Goal: Task Accomplishment & Management: Manage account settings

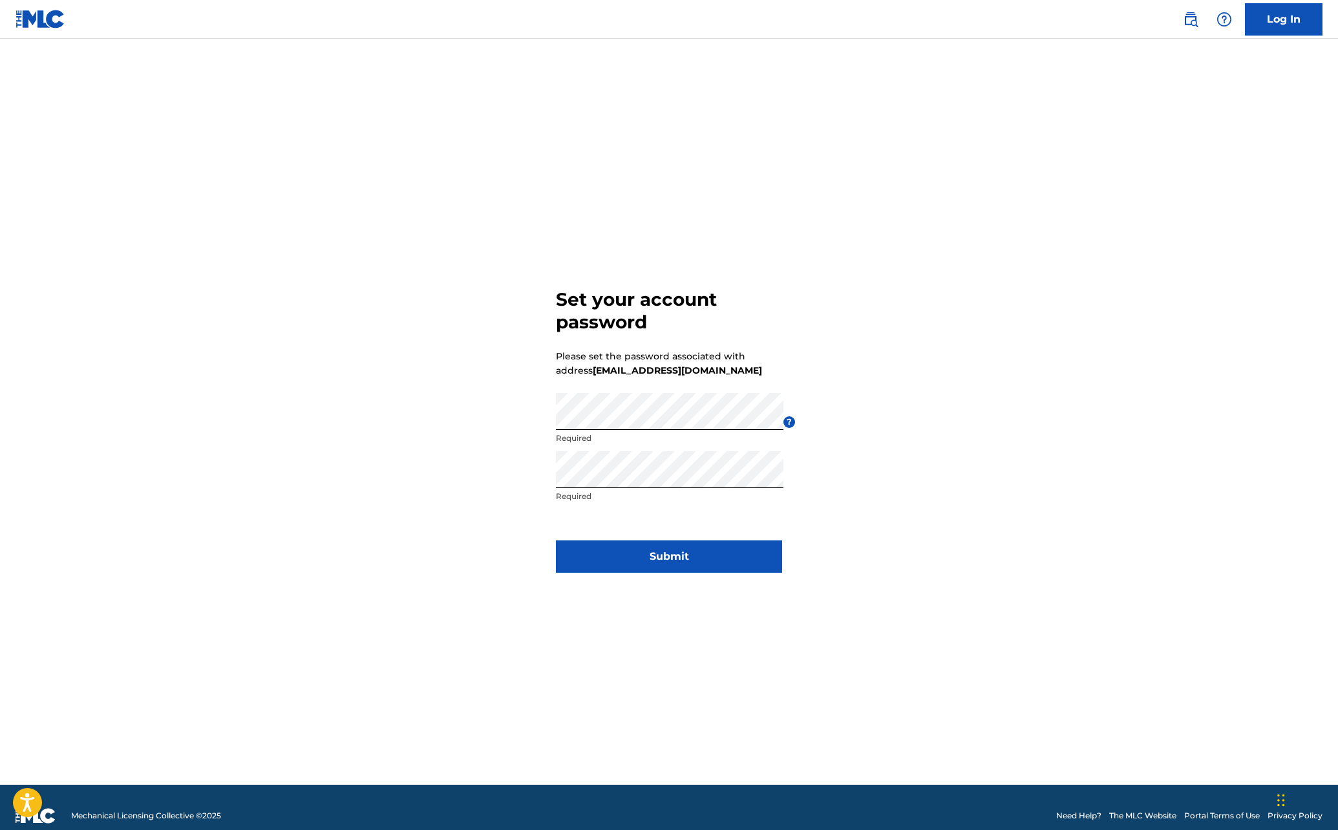
click at [685, 555] on button "Submit" at bounding box center [669, 557] width 226 height 32
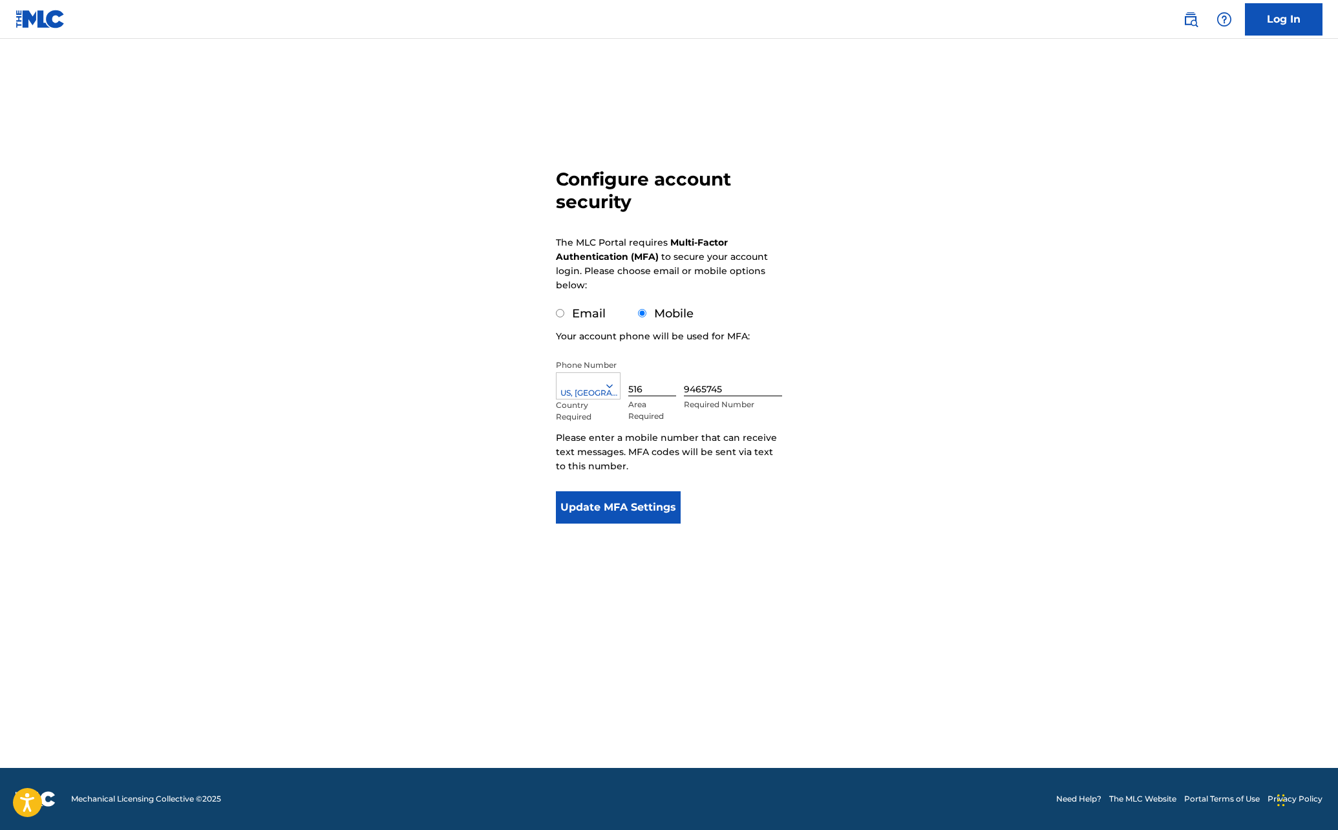
click at [608, 506] on button "Update MFA Settings" at bounding box center [618, 507] width 125 height 32
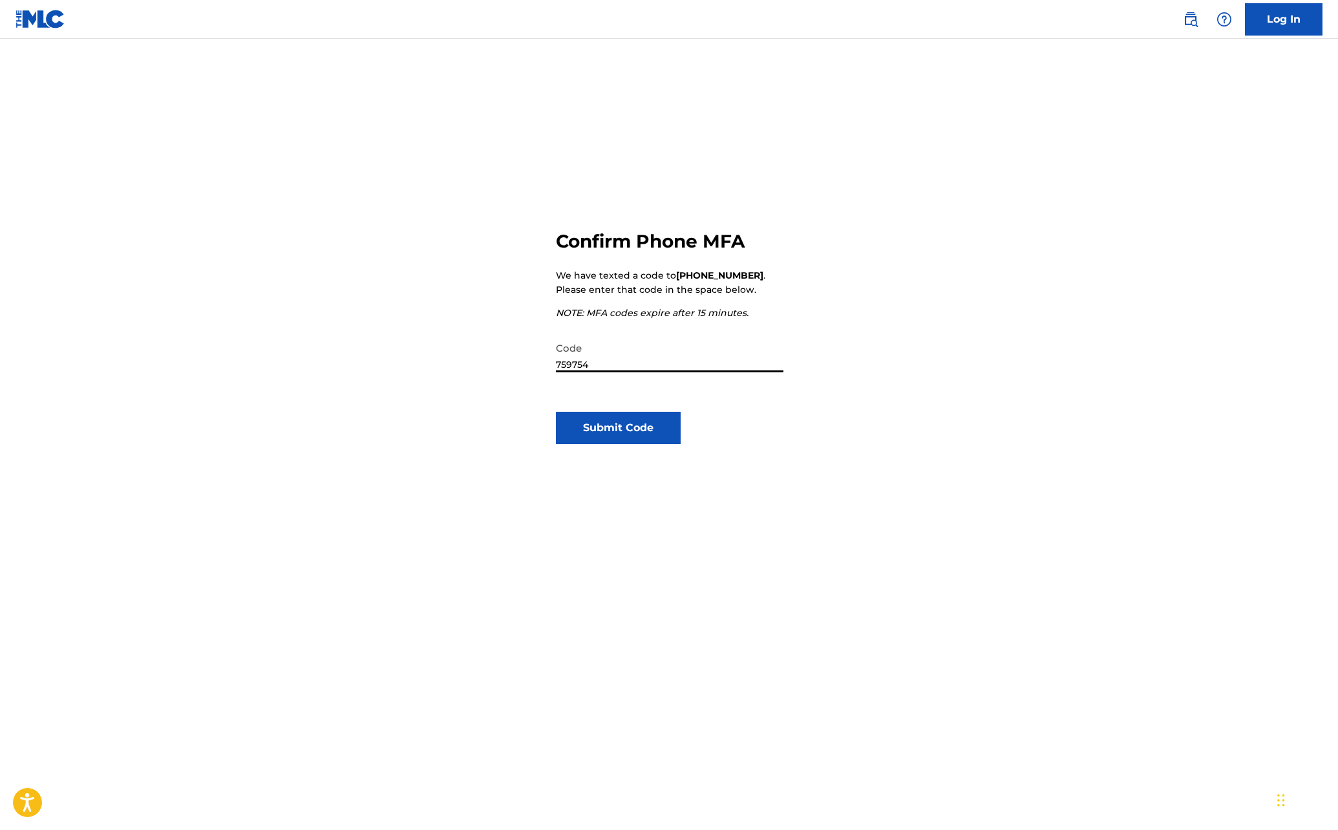
type input "759754"
click at [599, 429] on button "Submit Code" at bounding box center [618, 428] width 125 height 32
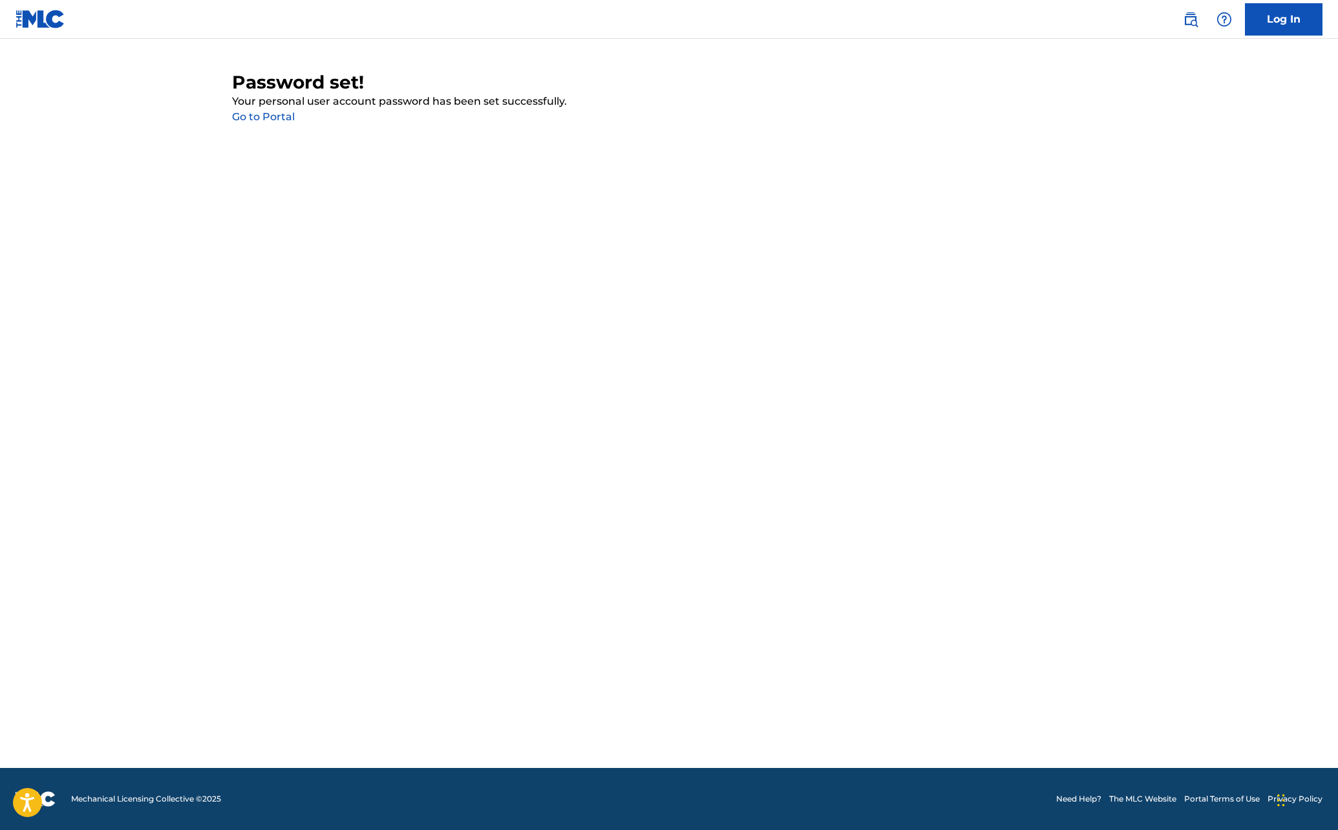
click at [257, 116] on link "Go to Portal" at bounding box center [263, 117] width 63 height 12
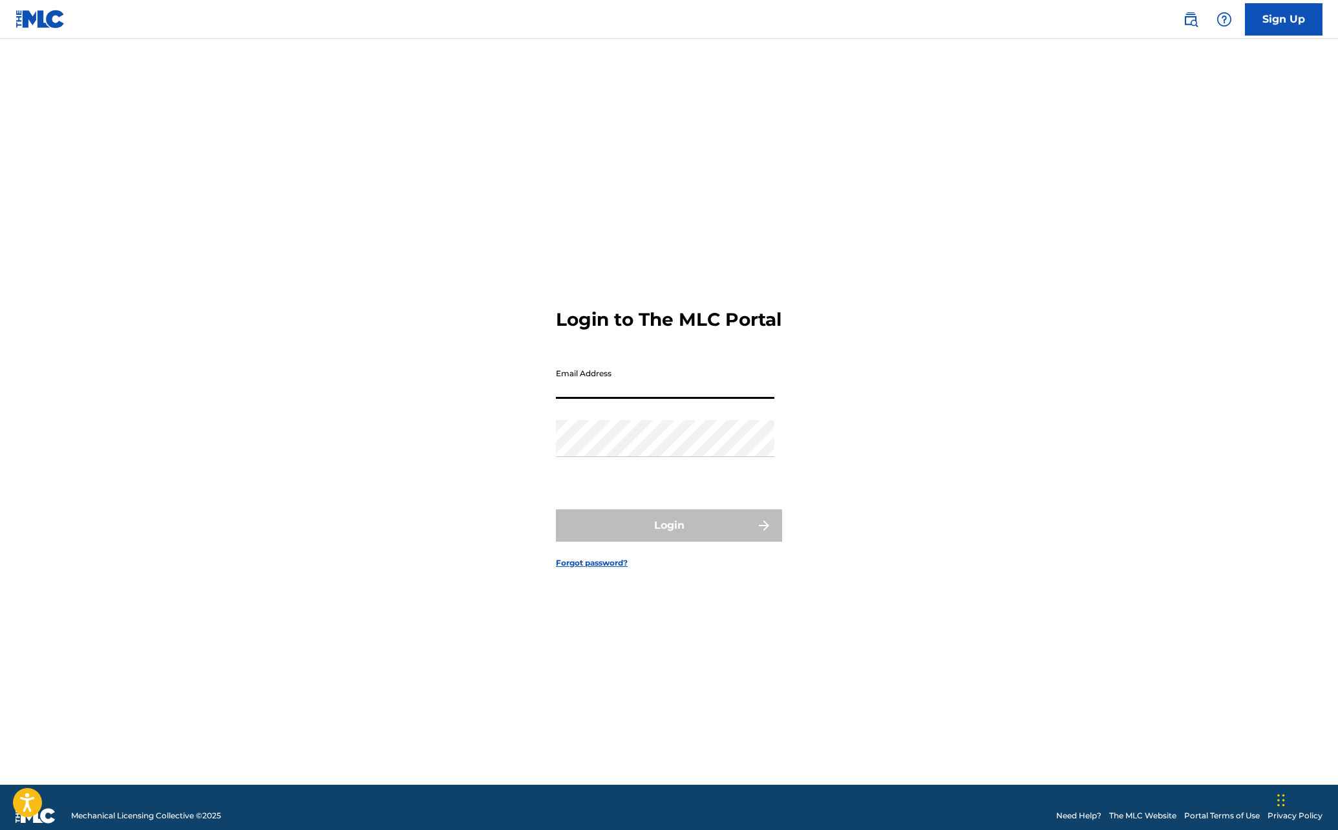
click at [632, 389] on input "Email Address" at bounding box center [665, 380] width 219 height 37
type input "[EMAIL_ADDRESS][DOMAIN_NAME]"
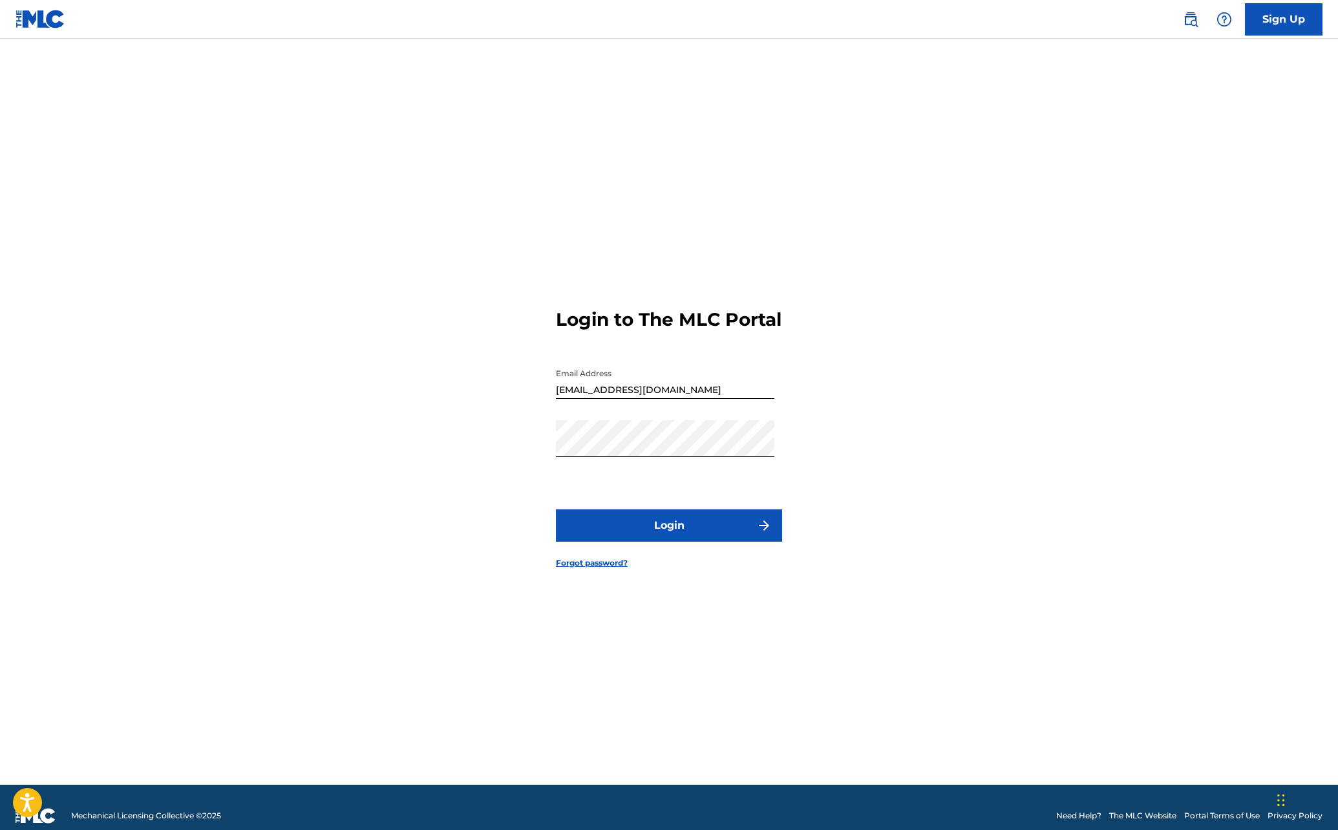
click at [552, 495] on div "Login to The MLC Portal Email Address [EMAIL_ADDRESS][DOMAIN_NAME] Password Log…" at bounding box center [669, 428] width 905 height 714
click at [663, 539] on button "Login" at bounding box center [669, 525] width 226 height 32
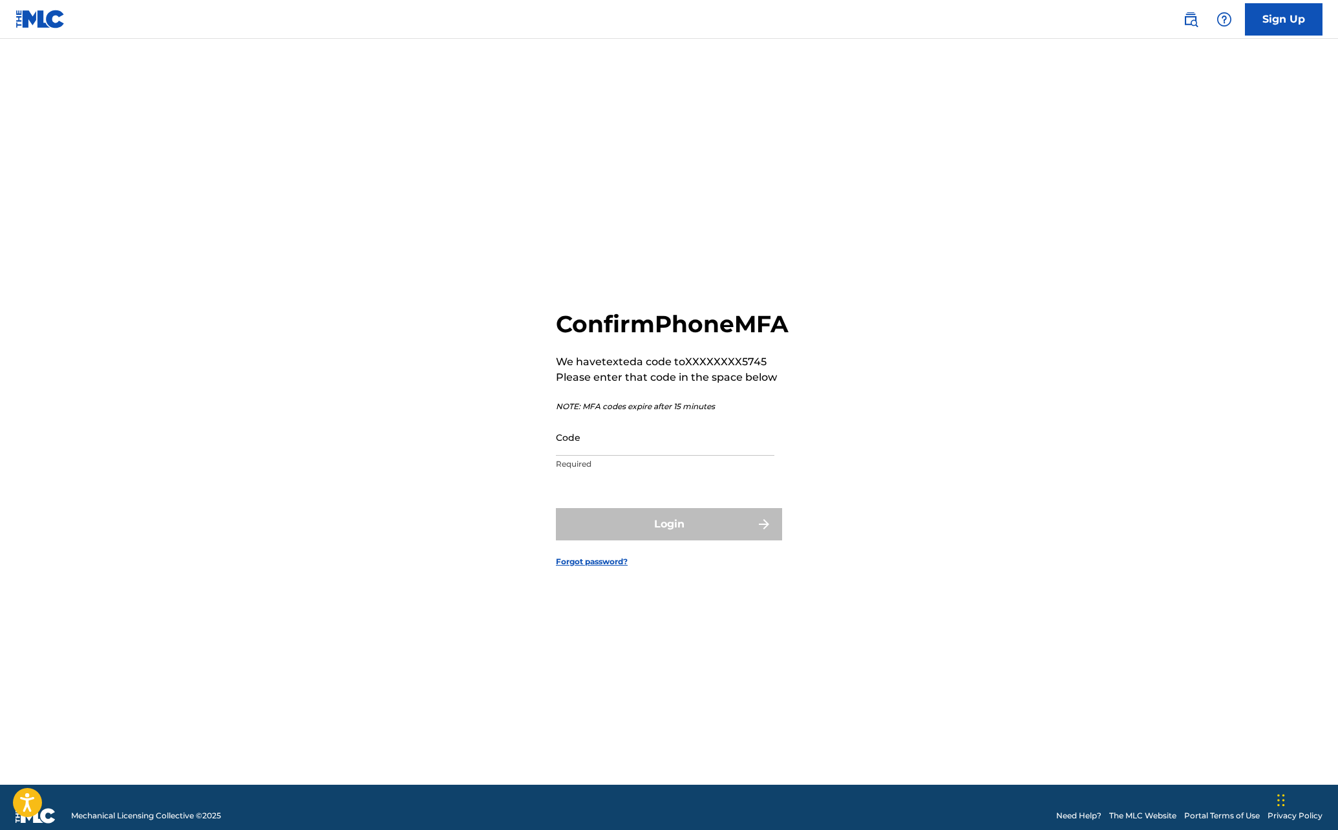
click at [579, 450] on input "Code" at bounding box center [665, 437] width 219 height 37
paste input "517812"
type input "5"
paste input "517812"
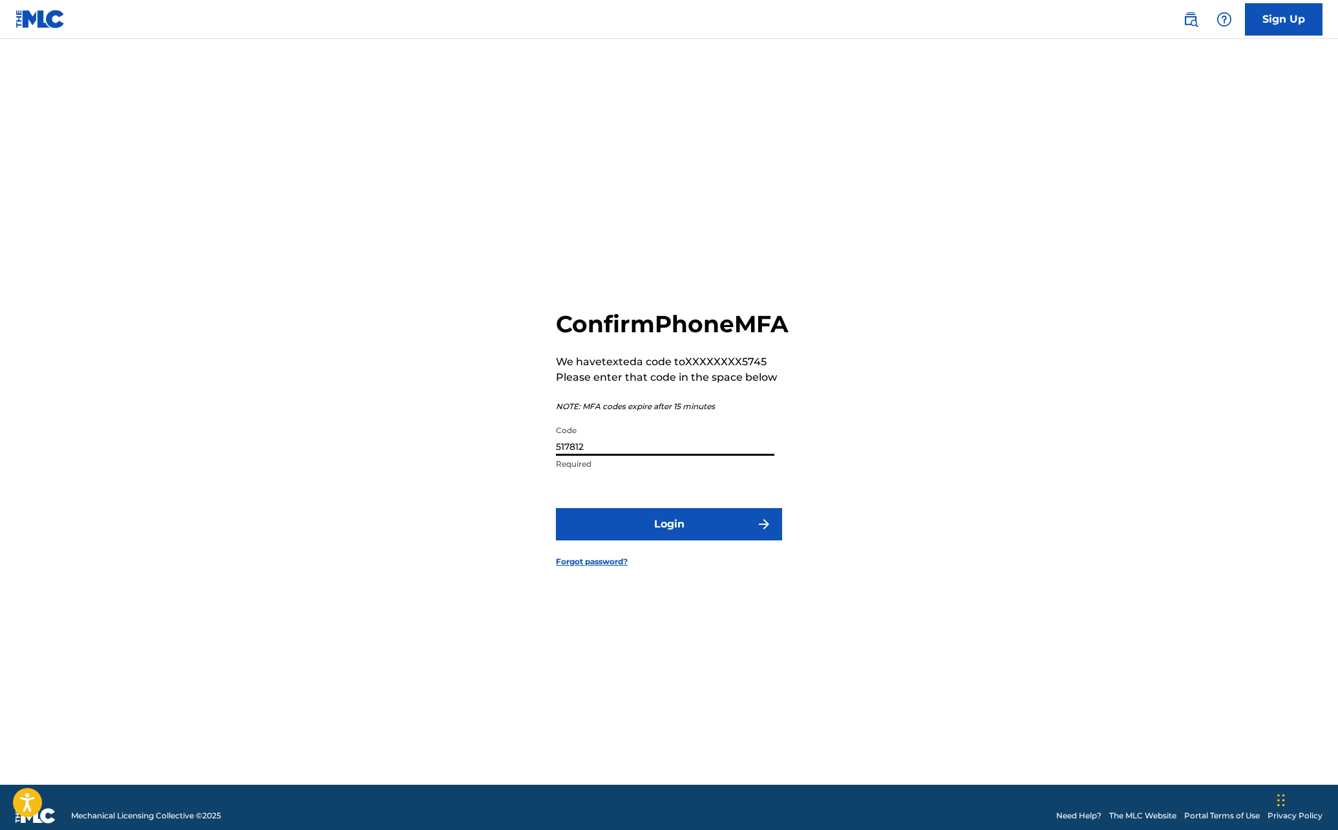
type input "517812"
click at [652, 535] on button "Login" at bounding box center [669, 524] width 226 height 32
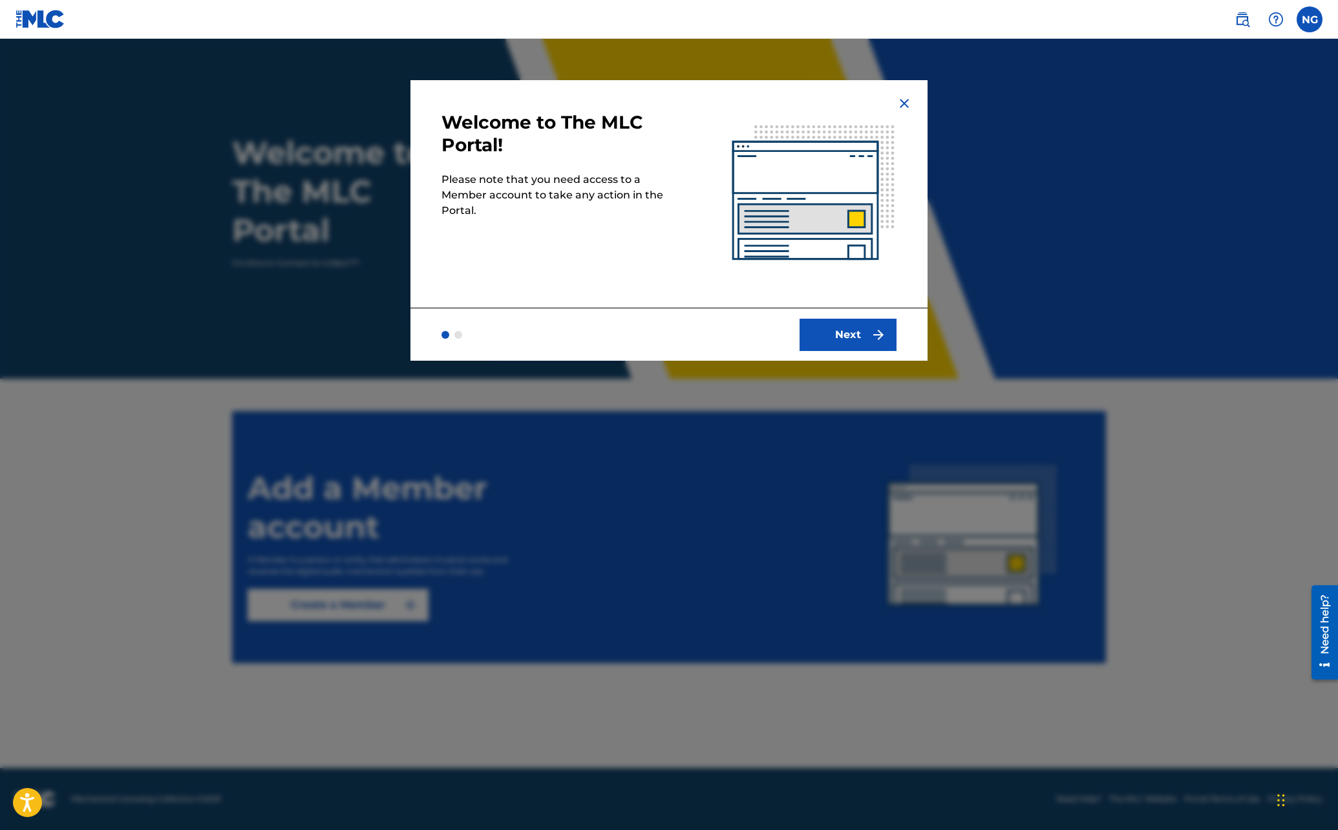
click at [840, 333] on button "Next" at bounding box center [848, 335] width 97 height 32
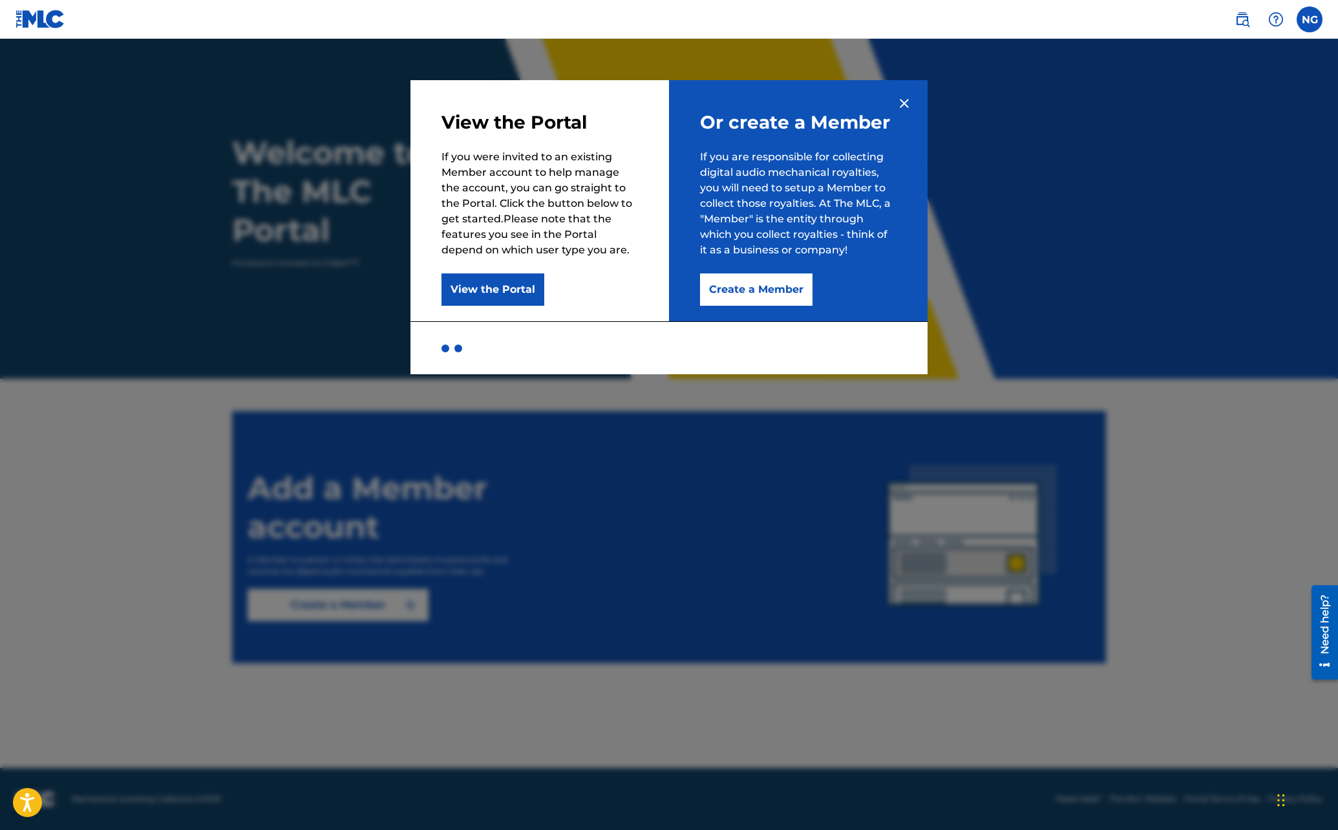
click at [753, 287] on button "Create a Member" at bounding box center [756, 289] width 112 height 32
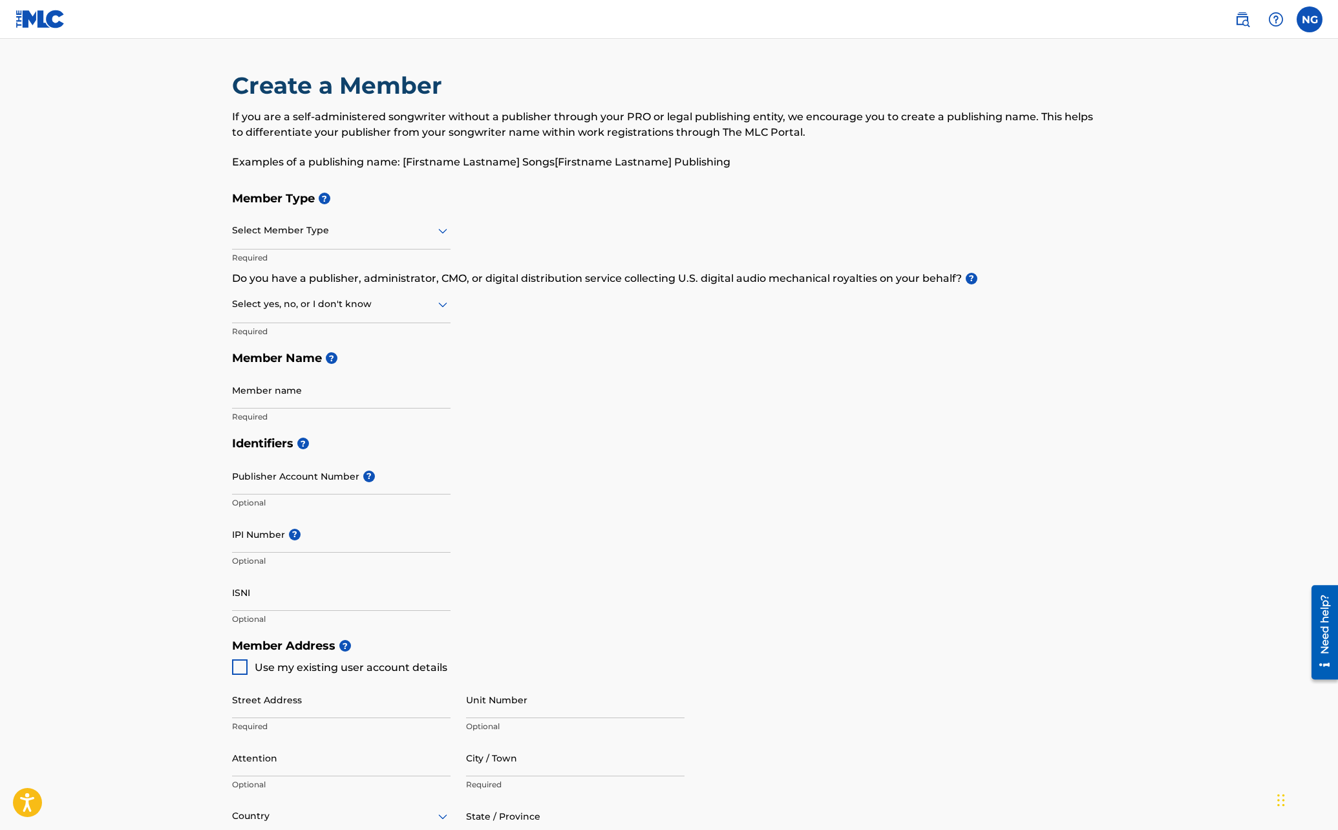
click at [441, 228] on icon at bounding box center [443, 231] width 16 height 16
click at [412, 259] on div "Self-Administered Songwriter" at bounding box center [341, 264] width 217 height 29
click at [442, 305] on icon at bounding box center [442, 305] width 9 height 5
click at [353, 398] on div "I don't know" at bounding box center [341, 395] width 217 height 29
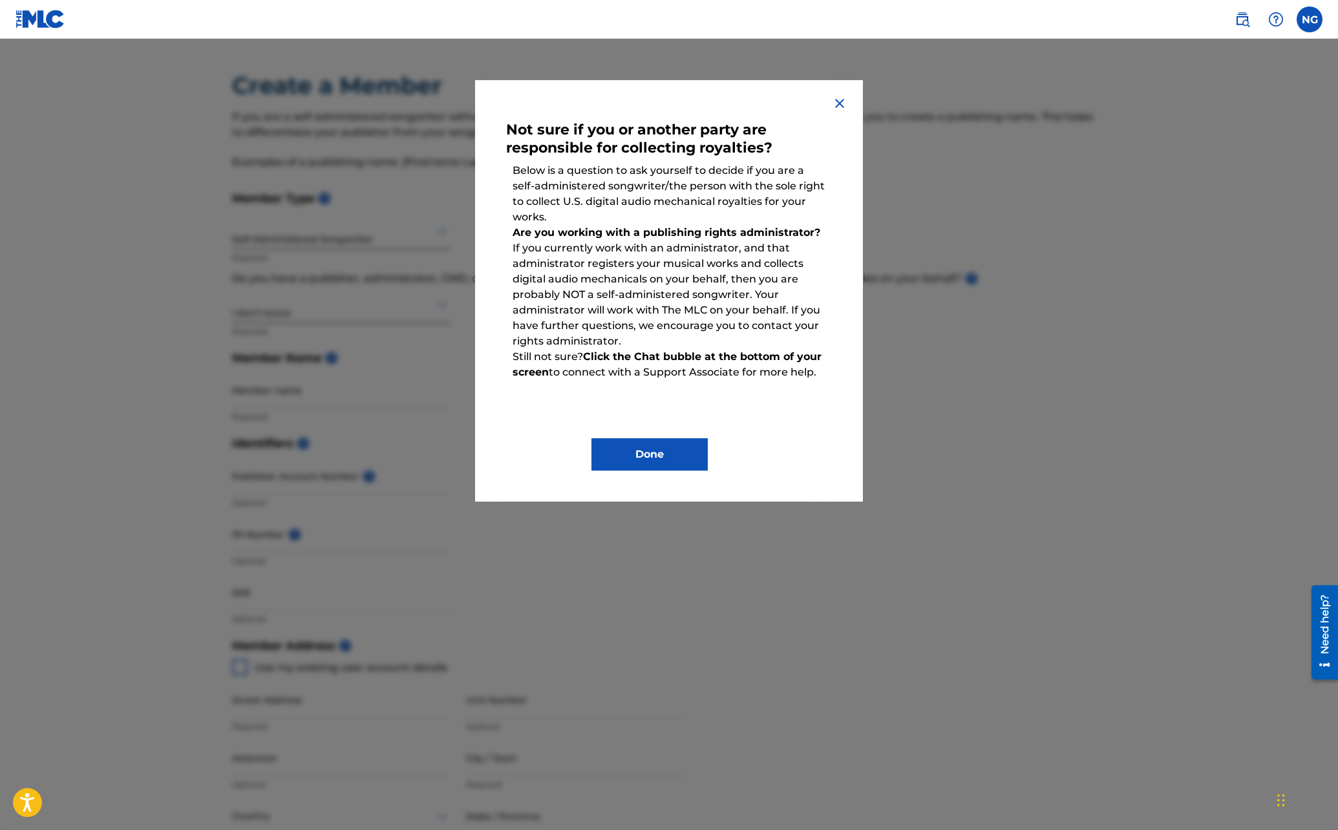
click at [618, 458] on button "Done" at bounding box center [650, 454] width 116 height 32
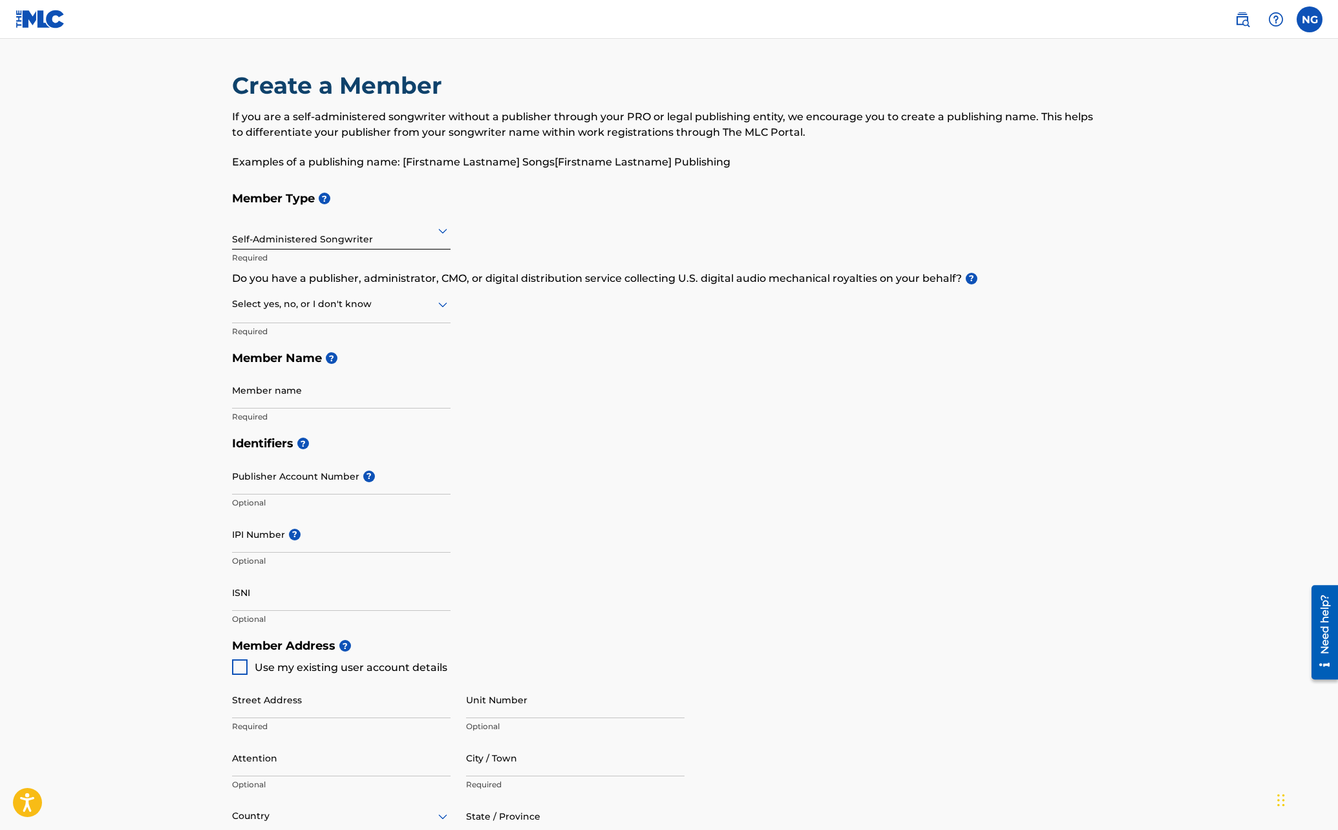
click at [304, 394] on input "Member name" at bounding box center [341, 390] width 219 height 37
type input "[PERSON_NAME]"
type input "[STREET_ADDRESS]"
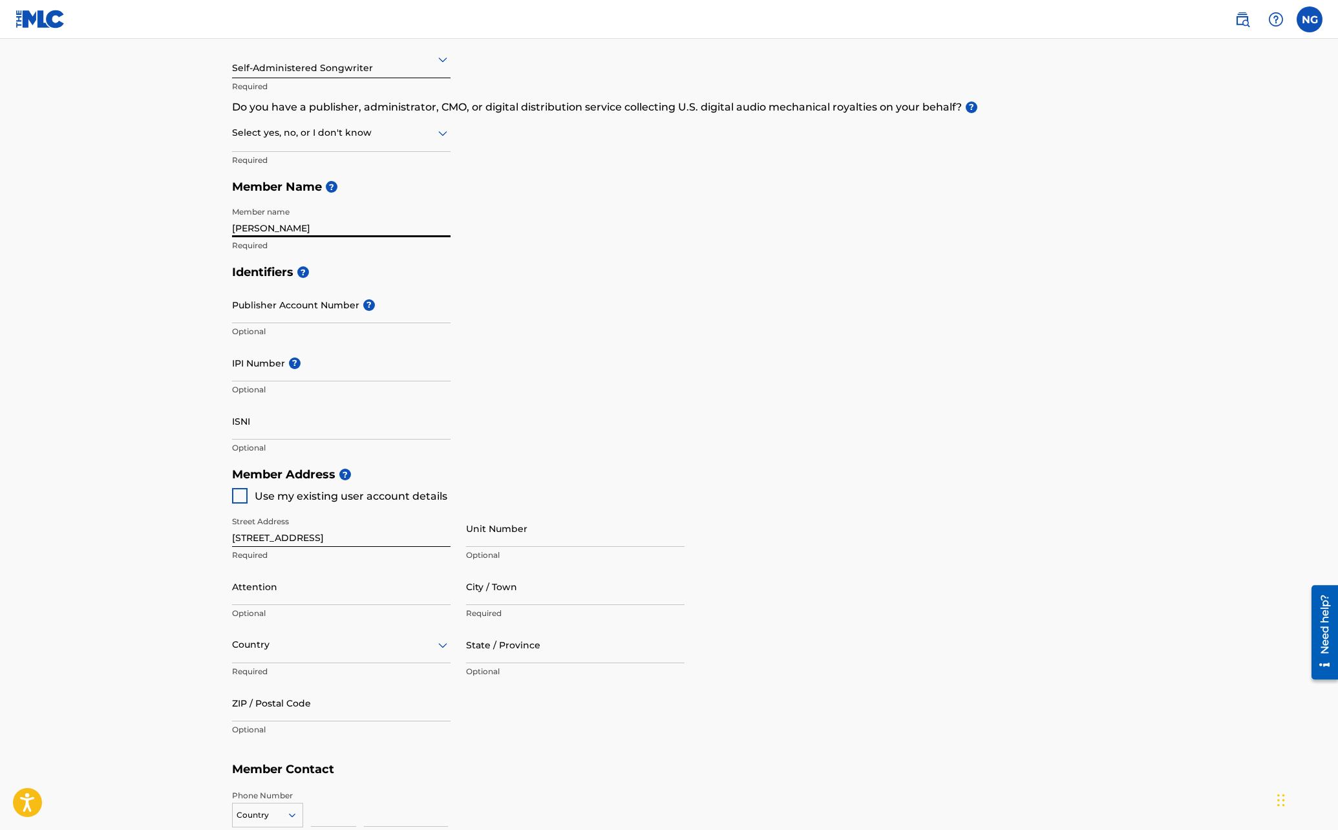
scroll to position [175, 0]
click at [243, 494] on div at bounding box center [240, 493] width 16 height 16
type input "Manhasset"
type input "11030"
type input "516"
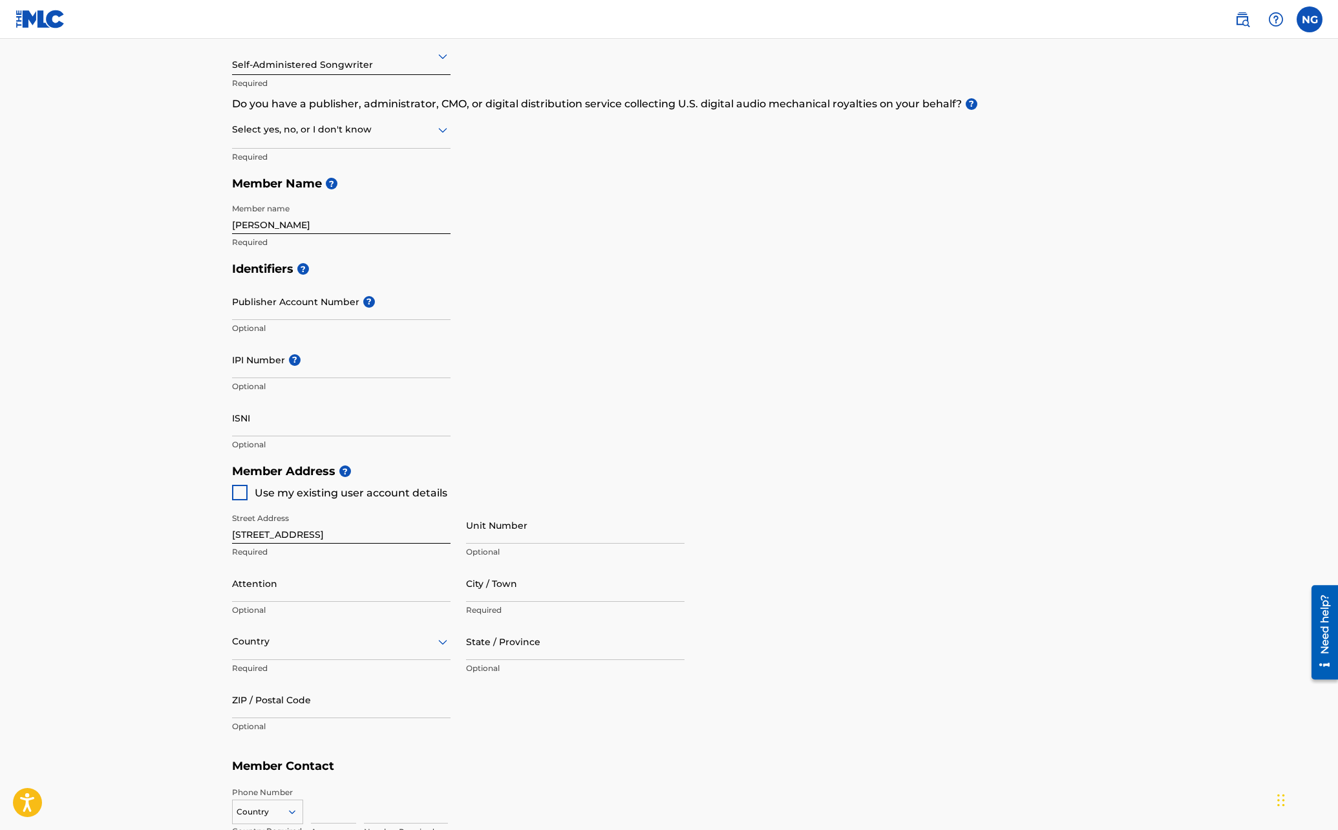
type input "9465745"
type input "[EMAIL_ADDRESS][DOMAIN_NAME]"
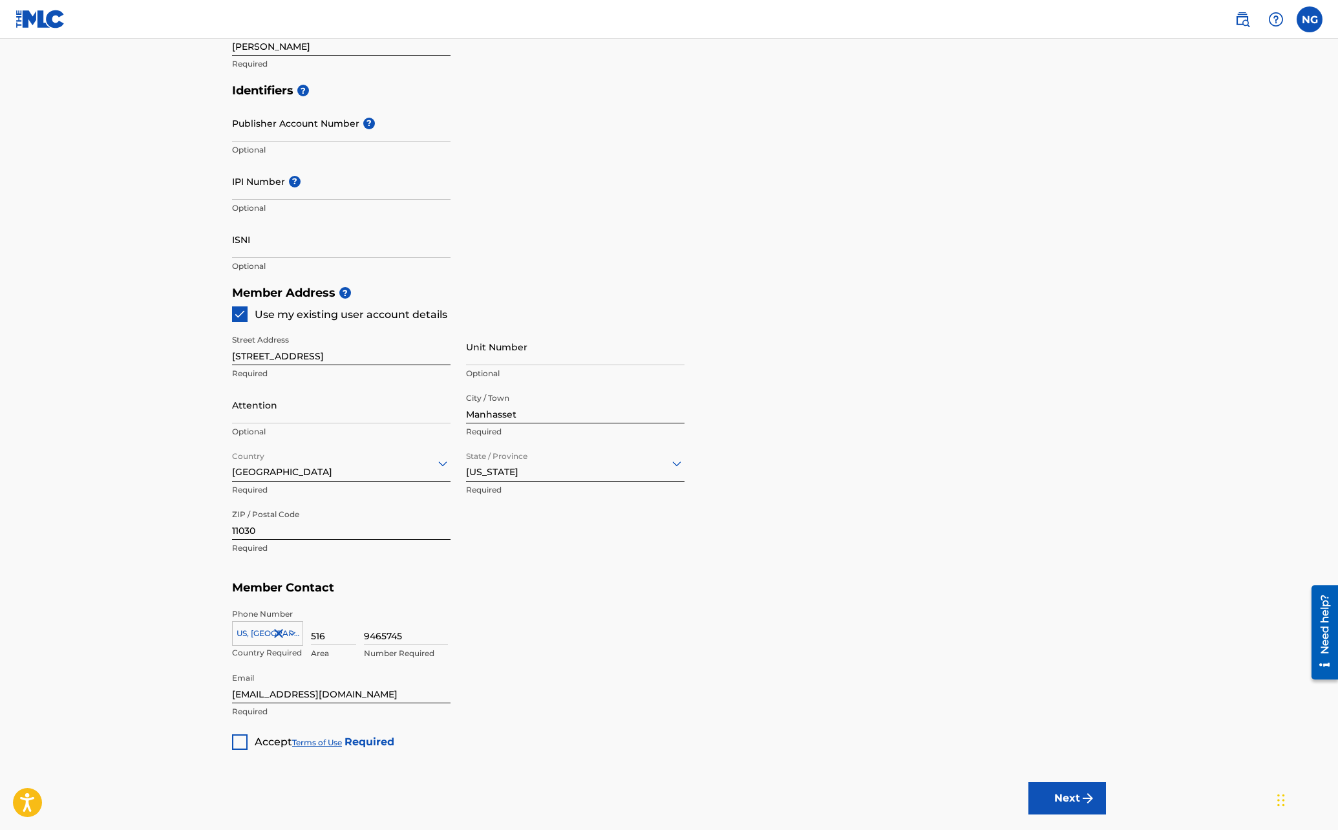
scroll to position [432, 0]
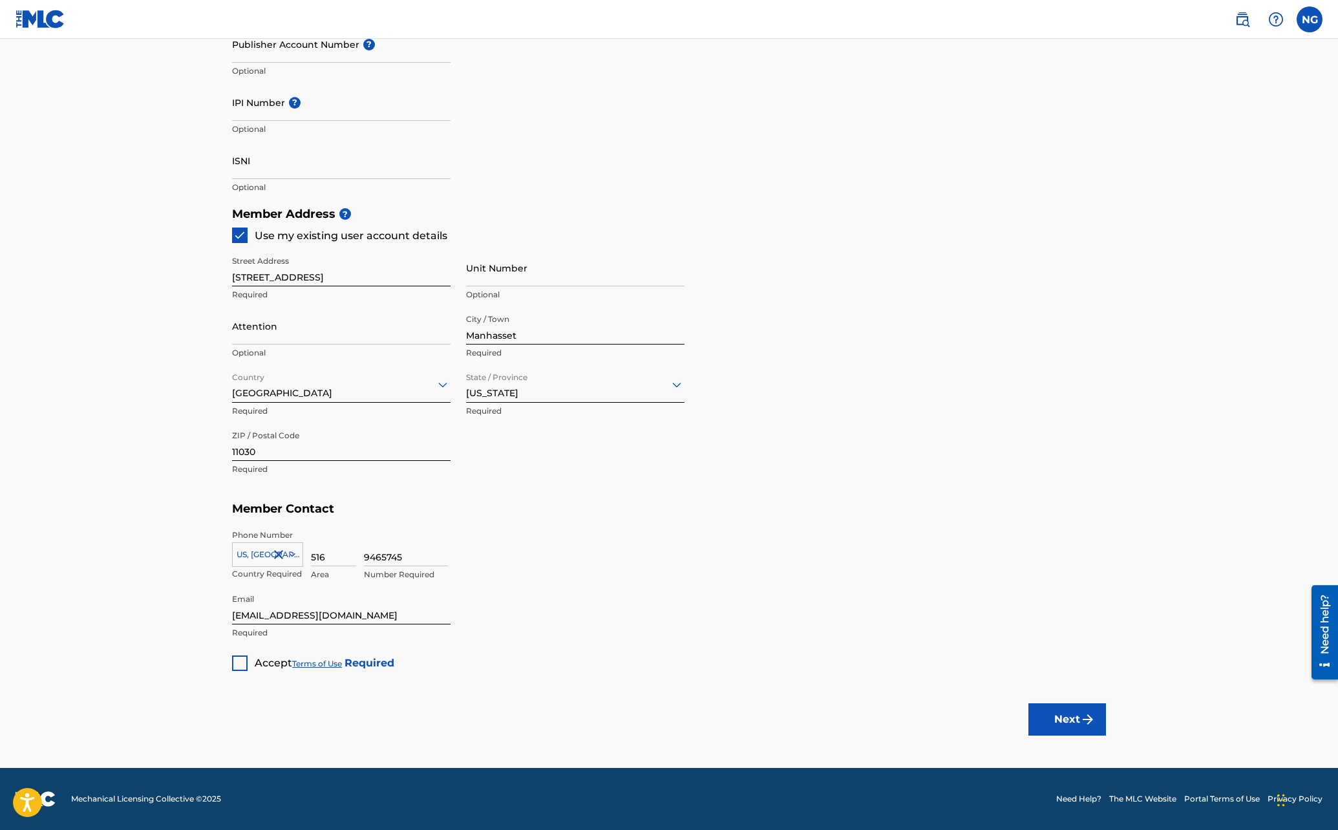
click at [244, 663] on div at bounding box center [240, 664] width 16 height 16
click at [1073, 725] on button "Next" at bounding box center [1068, 719] width 78 height 32
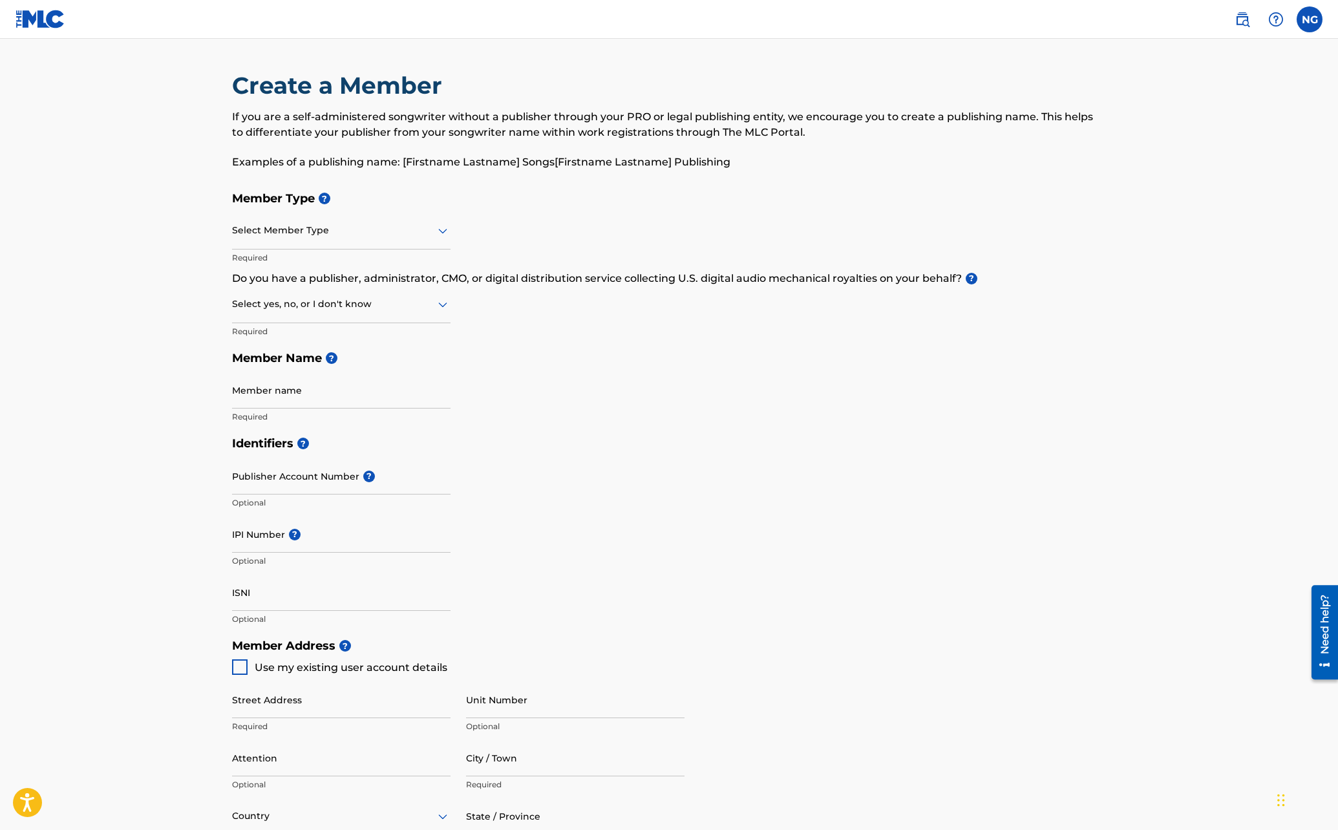
click at [442, 230] on icon at bounding box center [443, 231] width 16 height 16
click at [407, 259] on div "Self-Administered Songwriter" at bounding box center [341, 264] width 217 height 29
click at [288, 396] on input "Member name" at bounding box center [341, 390] width 219 height 37
type input "Five of Us Music"
click at [272, 537] on input "IPI Number ?" at bounding box center [341, 534] width 219 height 37
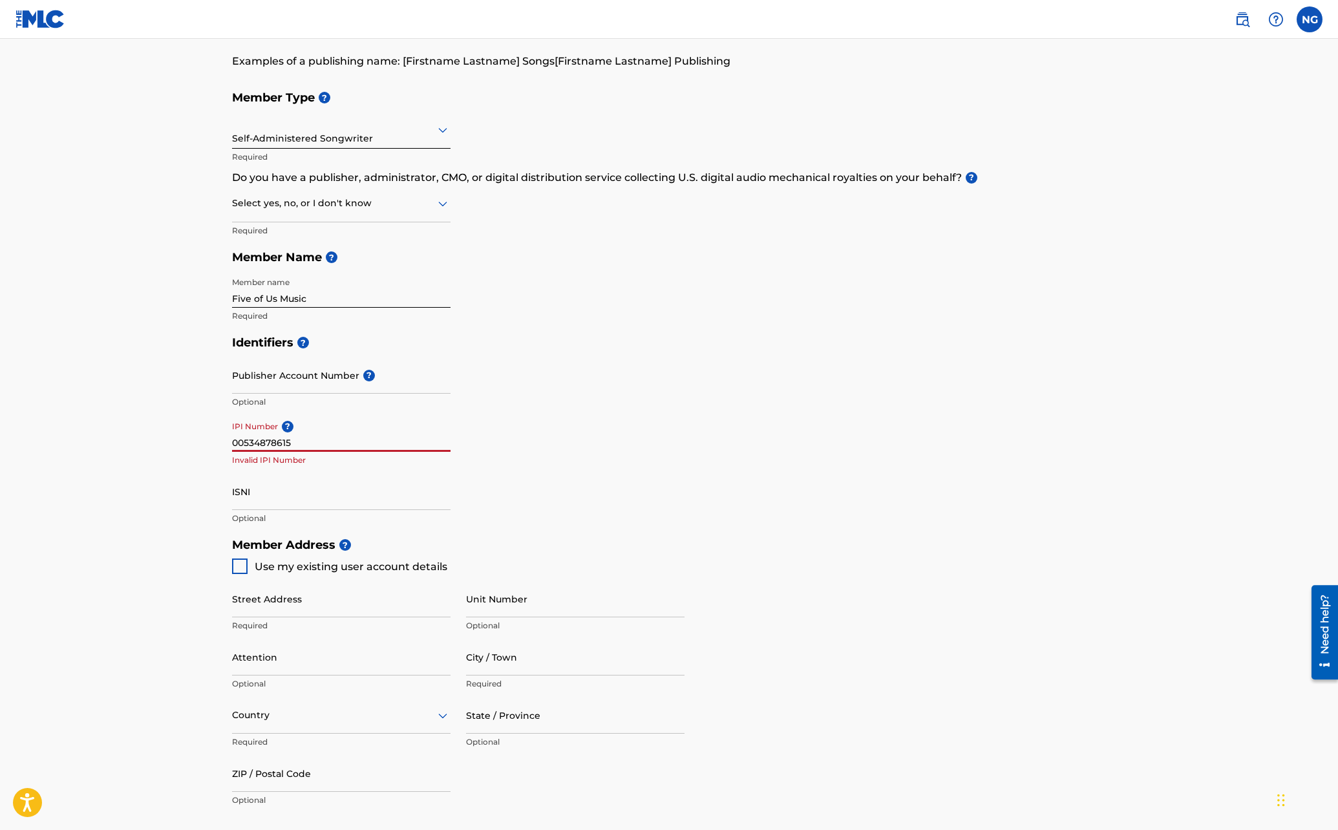
scroll to position [150, 0]
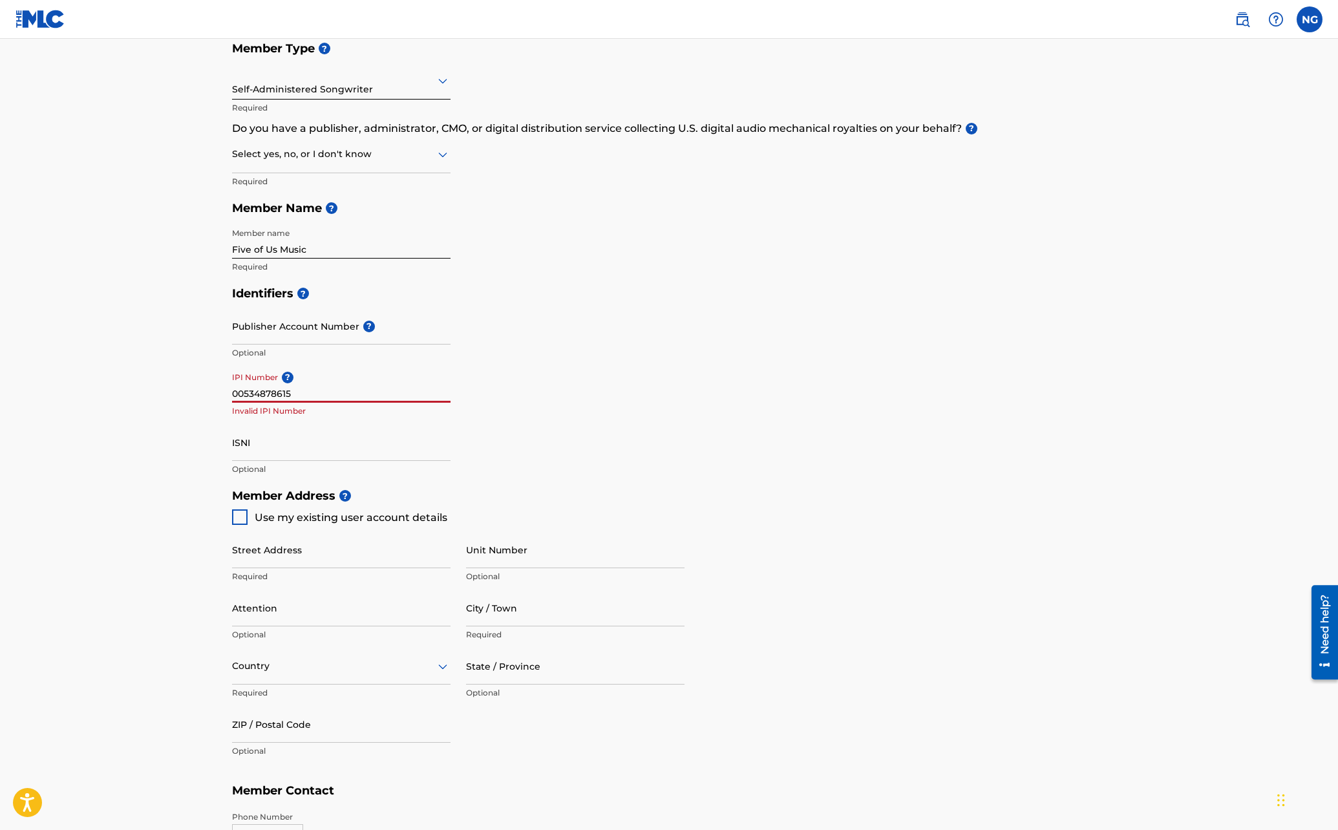
drag, startPoint x: 252, startPoint y: 392, endPoint x: 293, endPoint y: 407, distance: 43.6
click at [252, 392] on input "00534878615" at bounding box center [341, 384] width 219 height 37
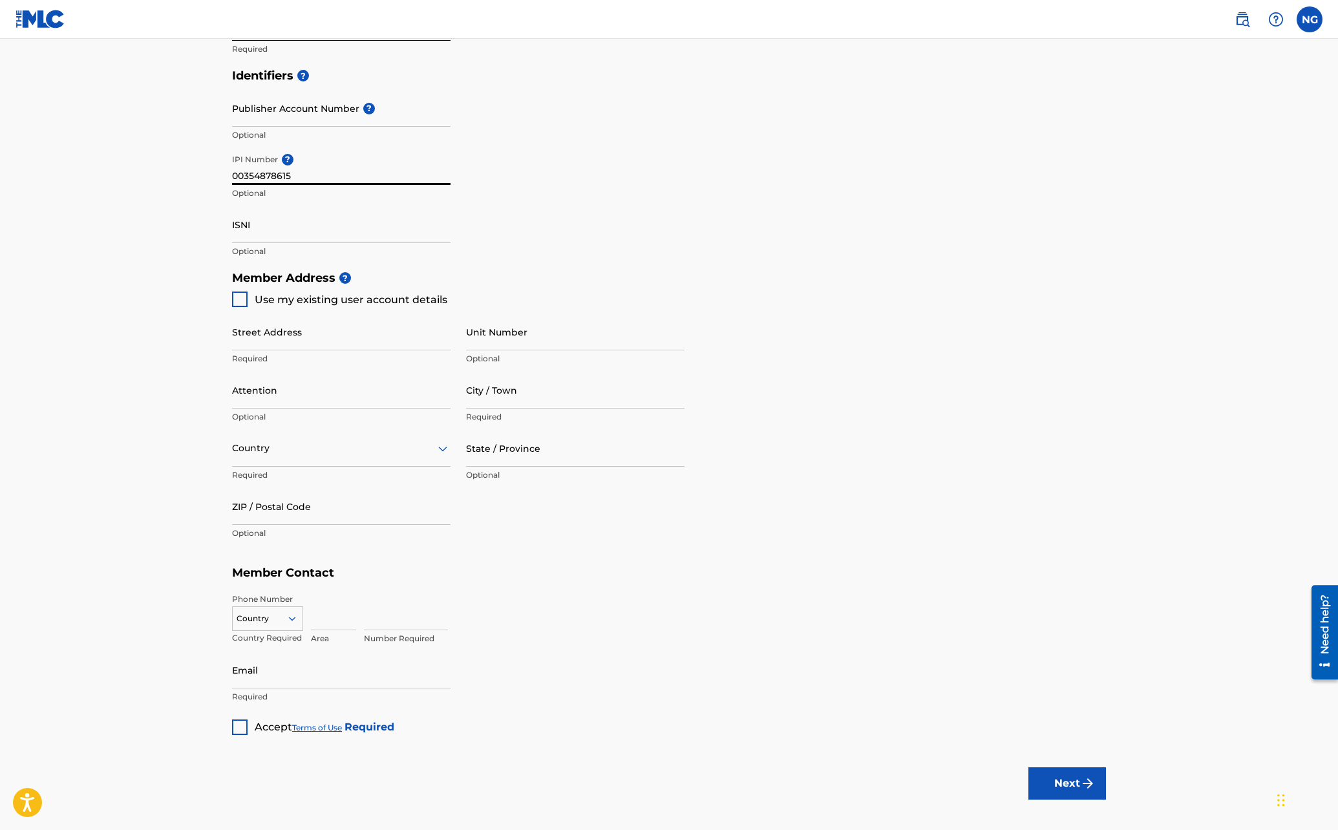
scroll to position [369, 0]
type input "00354878615"
click at [238, 297] on div at bounding box center [240, 298] width 16 height 16
type input "[STREET_ADDRESS]"
type input "Manhasset"
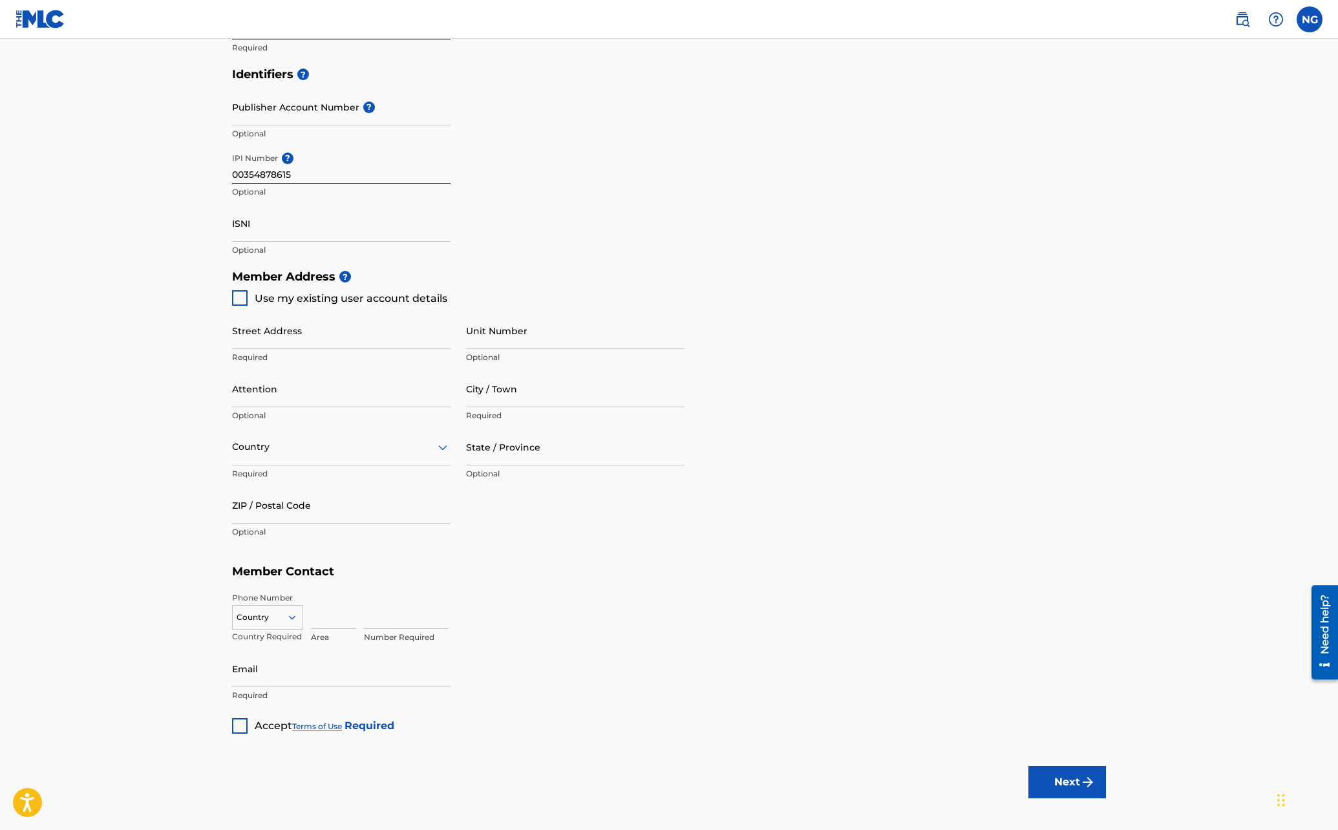
type input "11030"
type input "516"
type input "9465745"
type input "[EMAIL_ADDRESS][DOMAIN_NAME]"
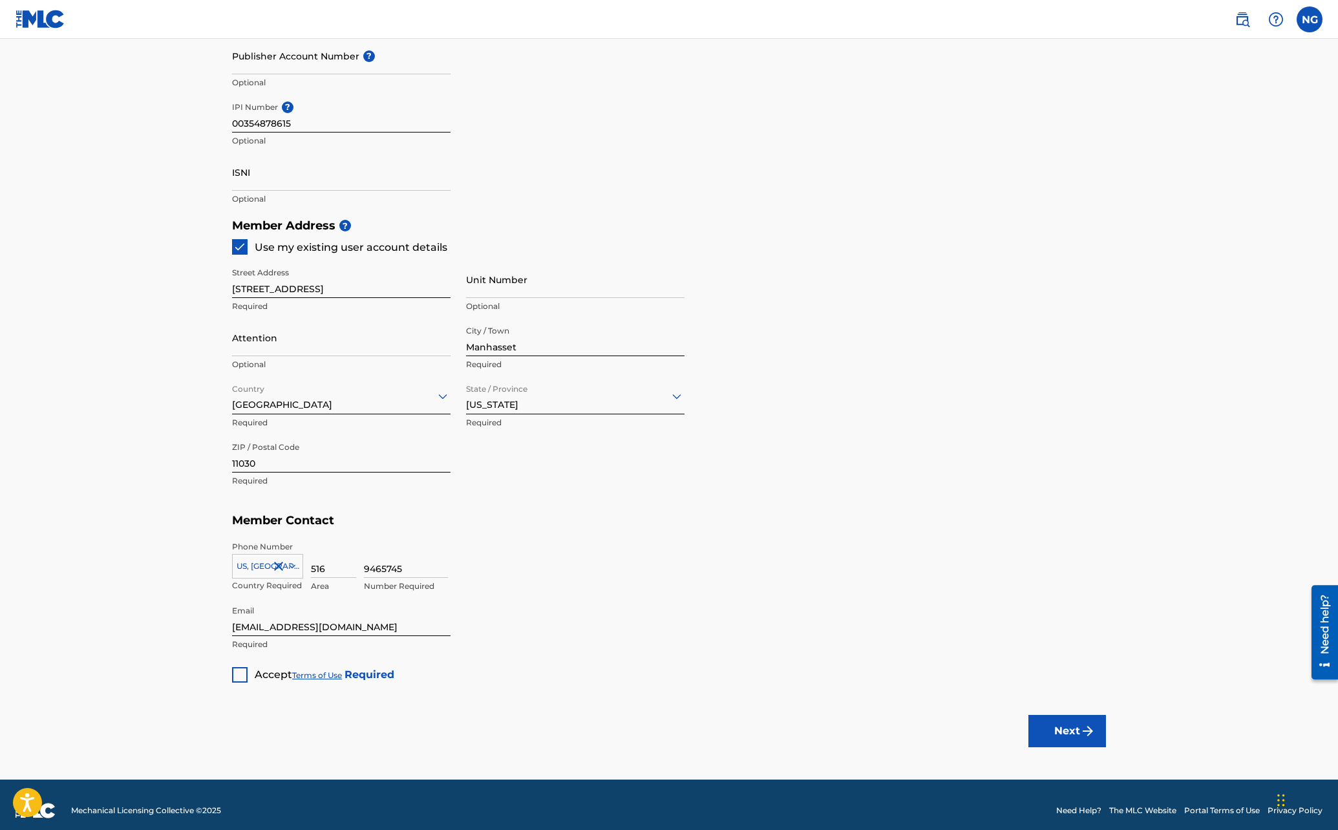
scroll to position [432, 0]
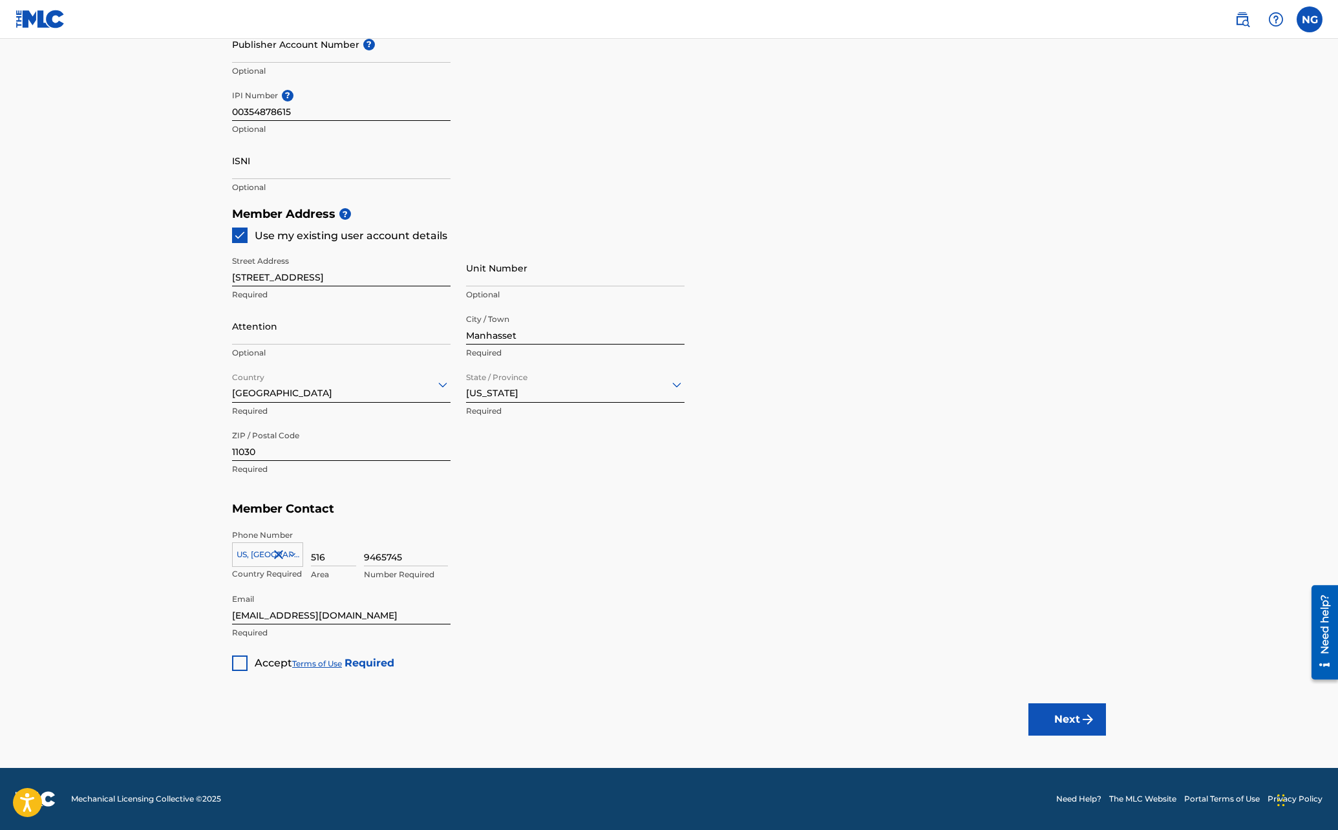
click at [244, 663] on div at bounding box center [240, 664] width 16 height 16
click at [1053, 716] on button "Next" at bounding box center [1068, 719] width 78 height 32
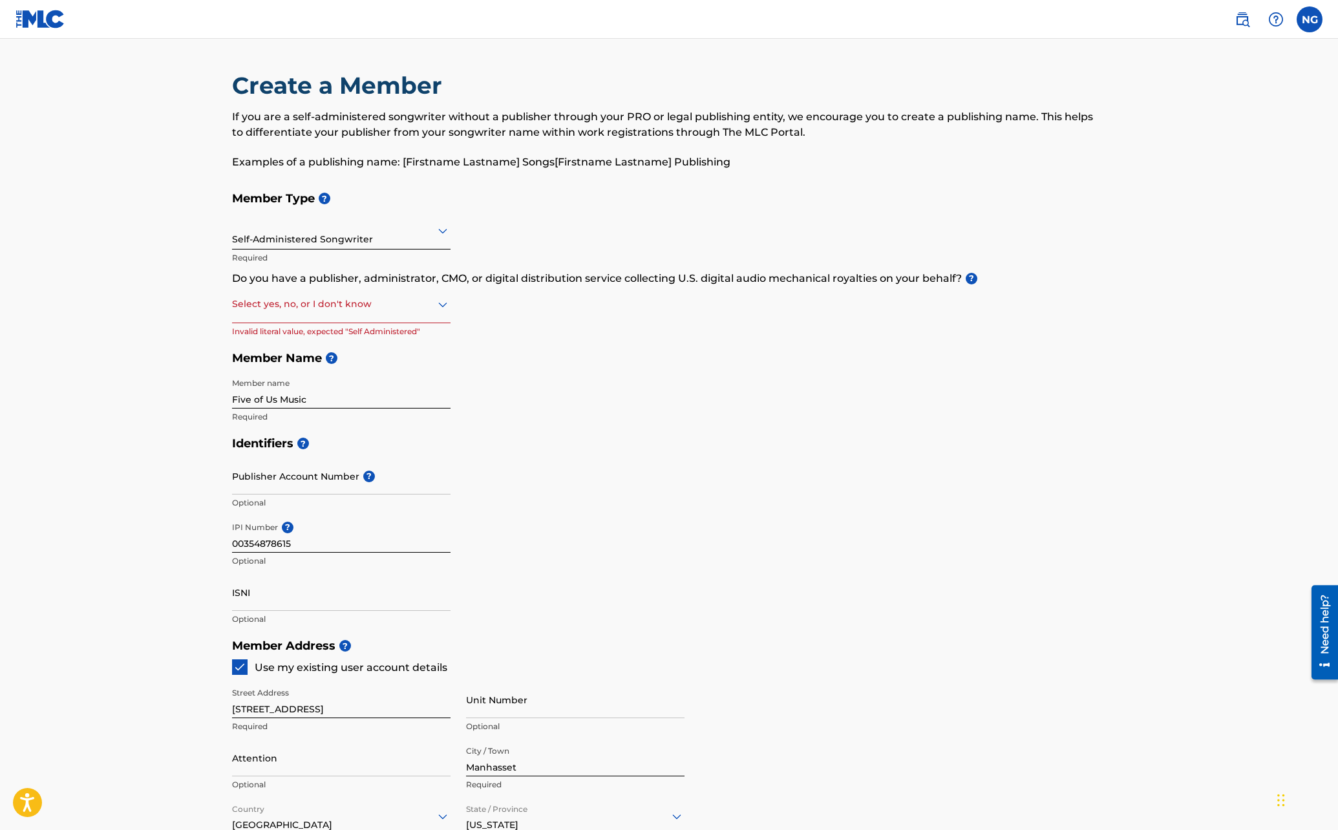
click at [442, 301] on icon at bounding box center [443, 305] width 16 height 16
click at [337, 394] on div "I don't know" at bounding box center [341, 395] width 217 height 29
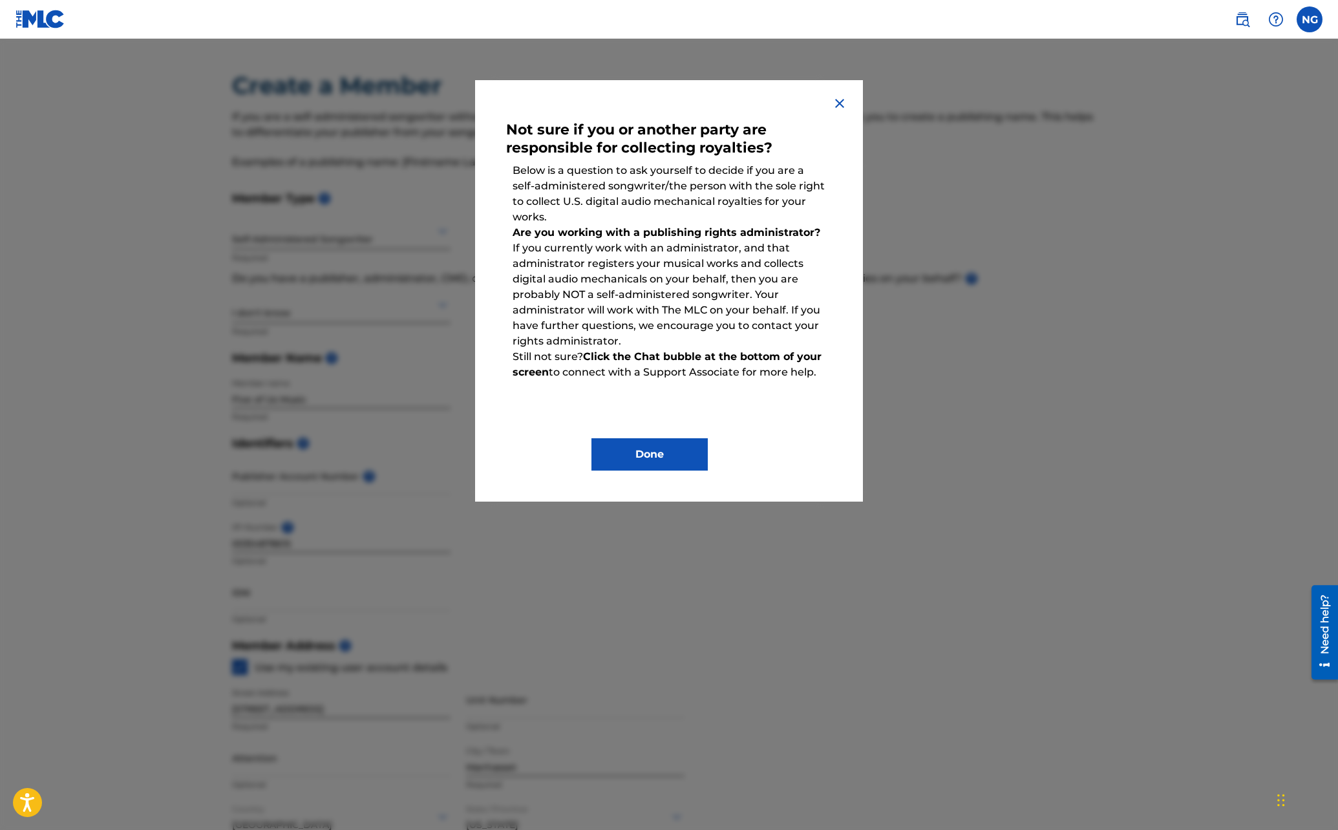
click at [630, 448] on button "Done" at bounding box center [650, 454] width 116 height 32
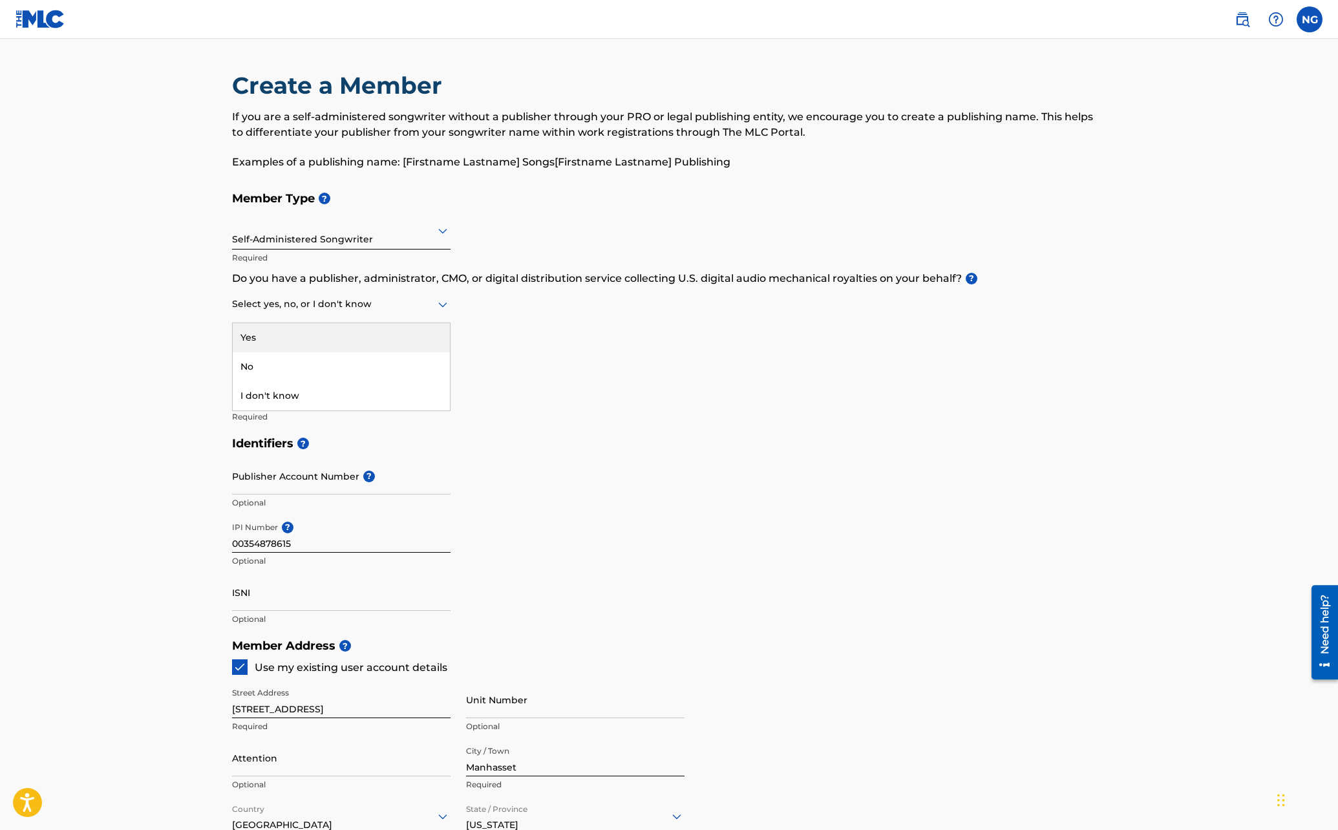
click at [438, 299] on icon at bounding box center [443, 305] width 16 height 16
click at [384, 361] on div "No" at bounding box center [341, 366] width 217 height 29
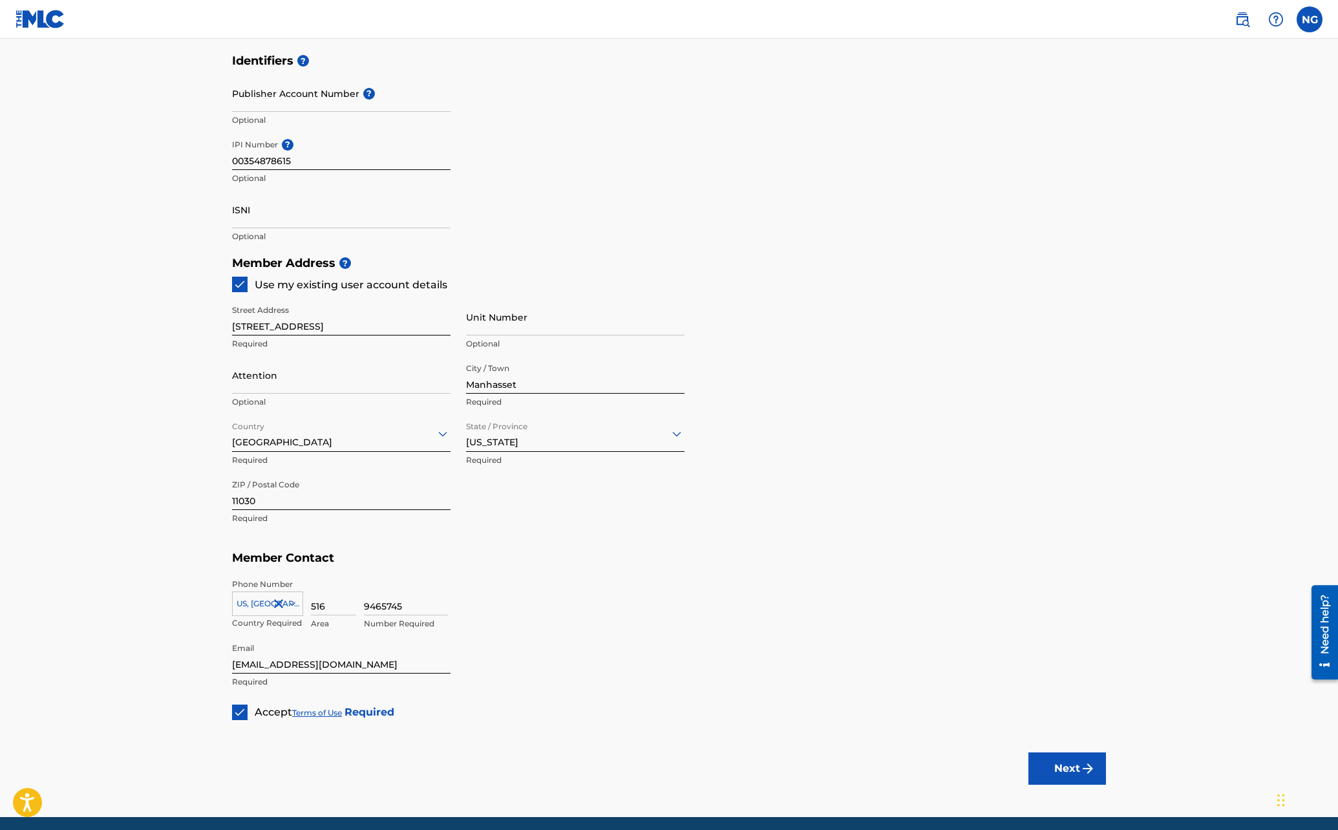
scroll to position [432, 0]
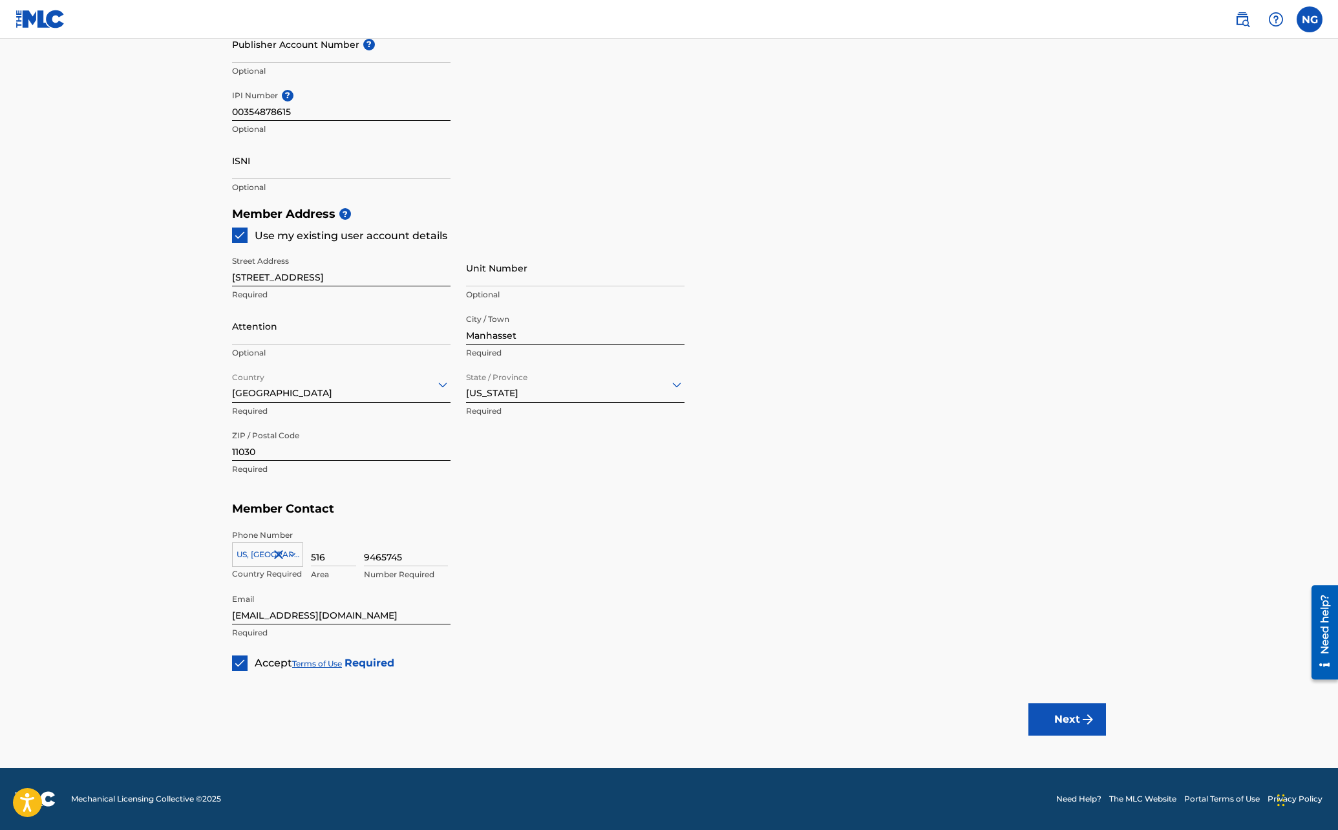
click at [1056, 727] on button "Next" at bounding box center [1068, 719] width 78 height 32
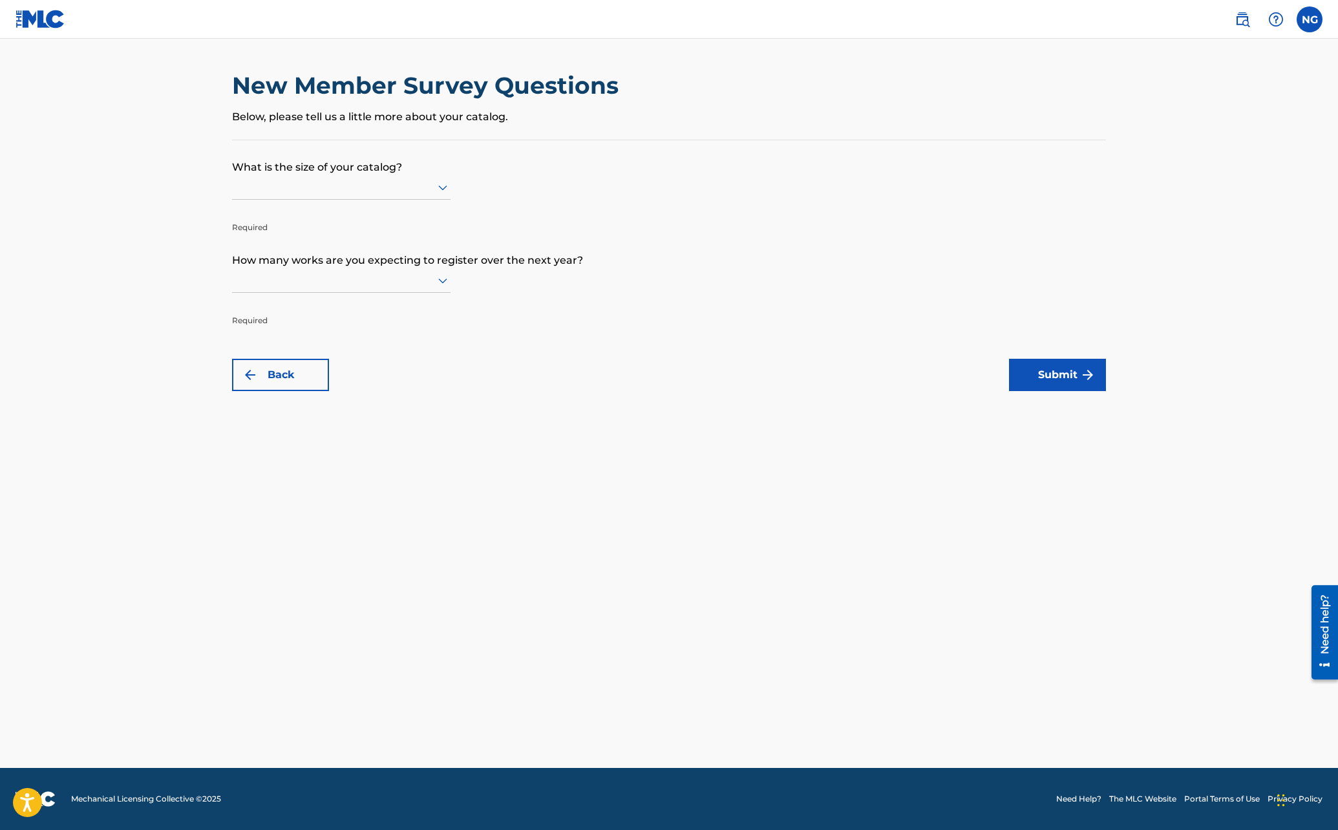
click at [442, 187] on icon at bounding box center [442, 188] width 9 height 5
click at [383, 242] on div "101 to 300" at bounding box center [341, 243] width 217 height 29
click at [445, 279] on icon at bounding box center [442, 281] width 9 height 5
click at [414, 304] on div "Up to 100" at bounding box center [341, 307] width 217 height 29
click at [1049, 372] on button "Submit" at bounding box center [1057, 375] width 97 height 32
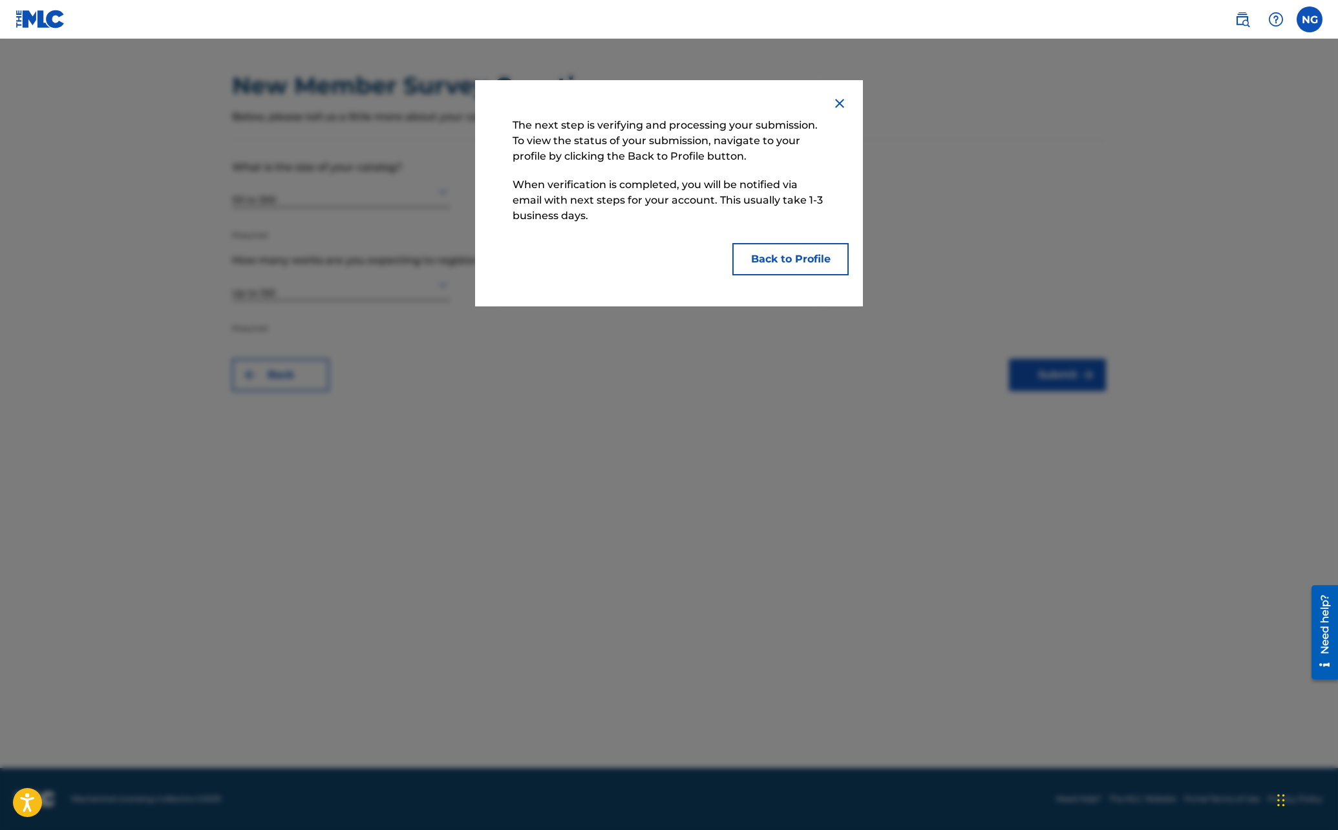
click at [804, 257] on button "Back to Profile" at bounding box center [791, 259] width 116 height 32
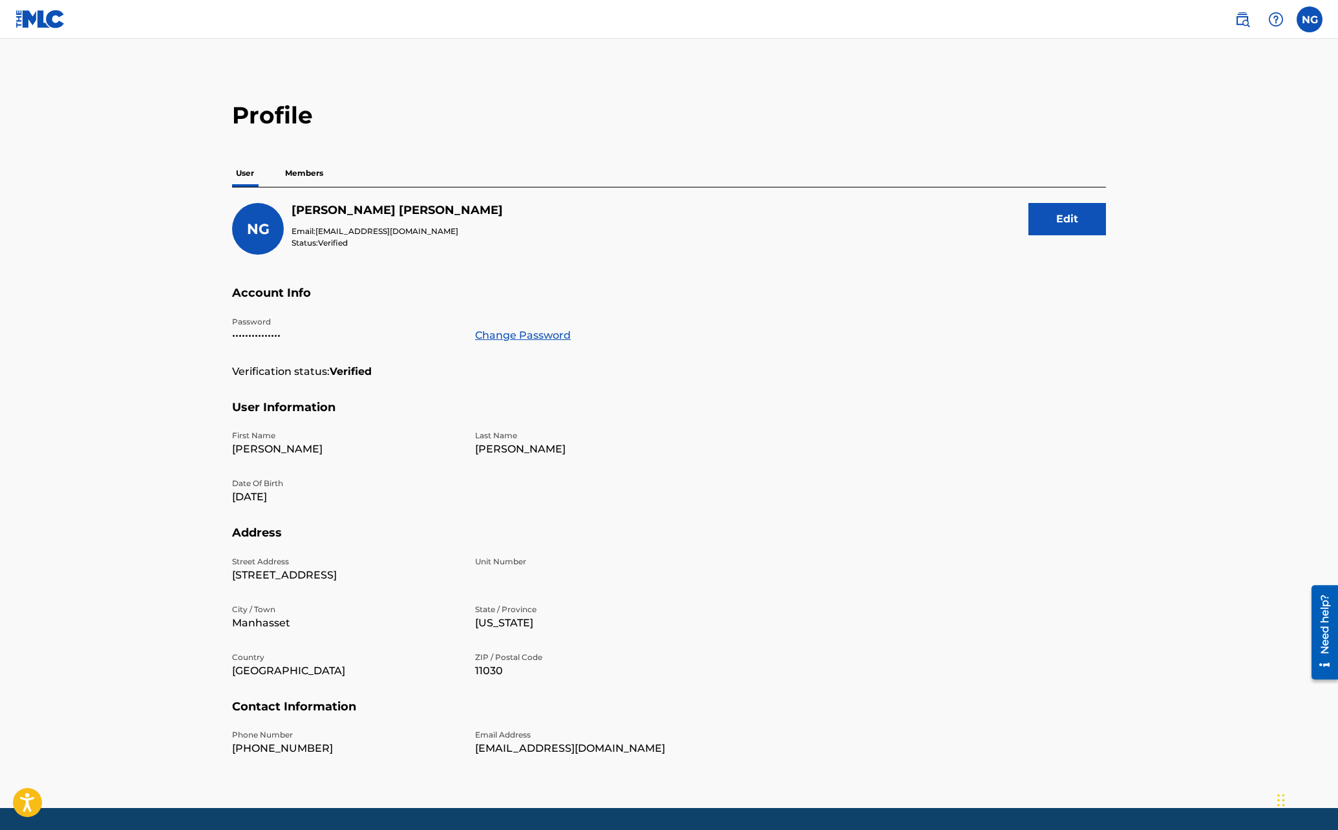
scroll to position [40, 0]
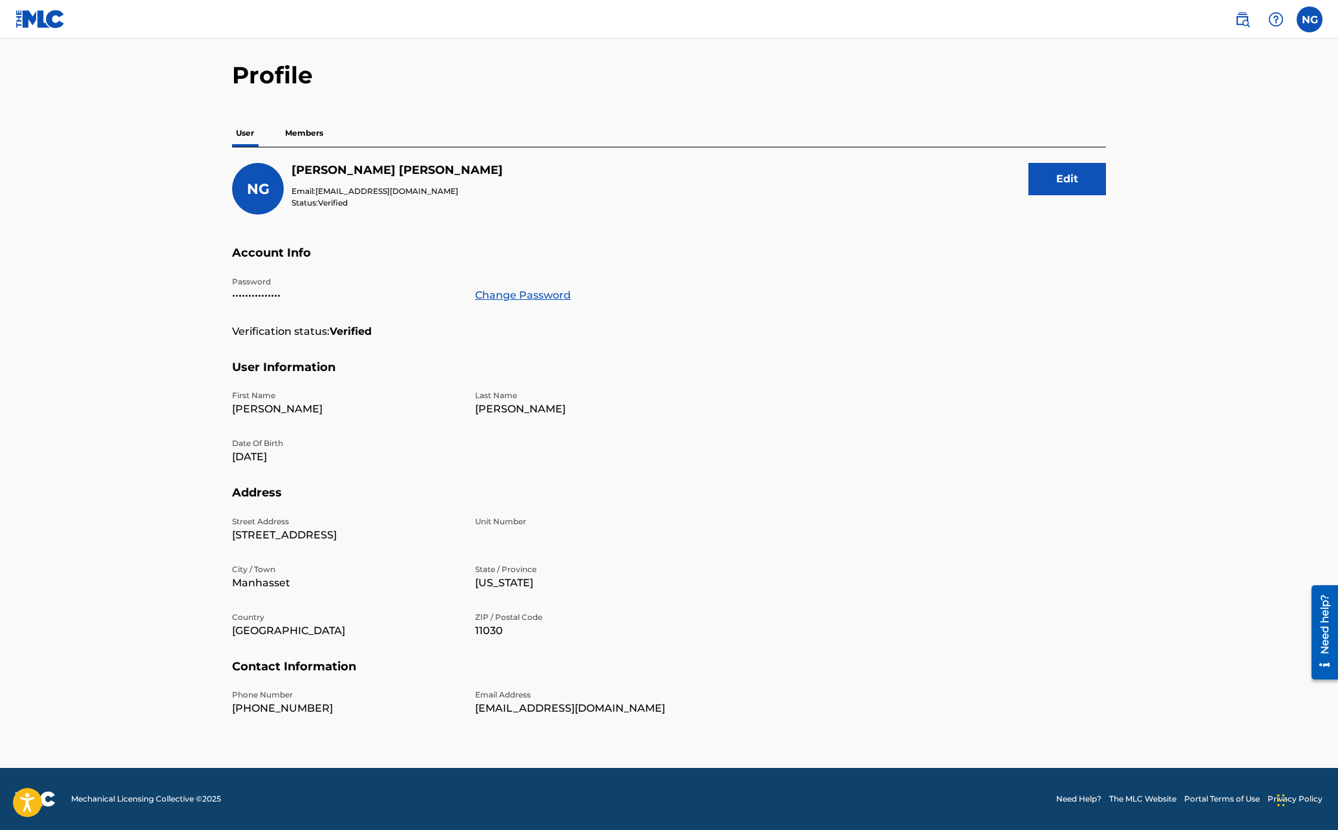
click at [1068, 171] on button "Edit" at bounding box center [1068, 179] width 78 height 32
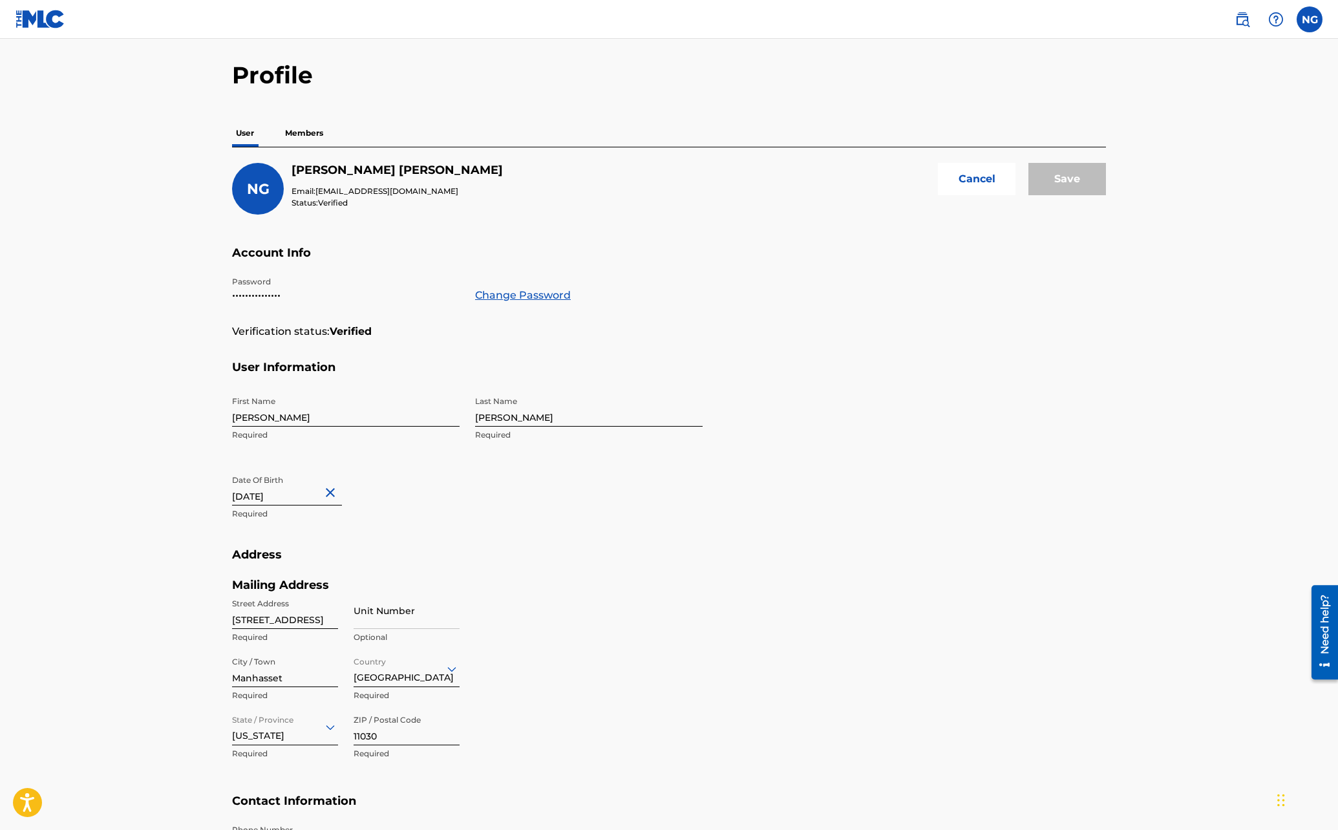
click at [301, 495] on input "[DATE]" at bounding box center [287, 487] width 110 height 37
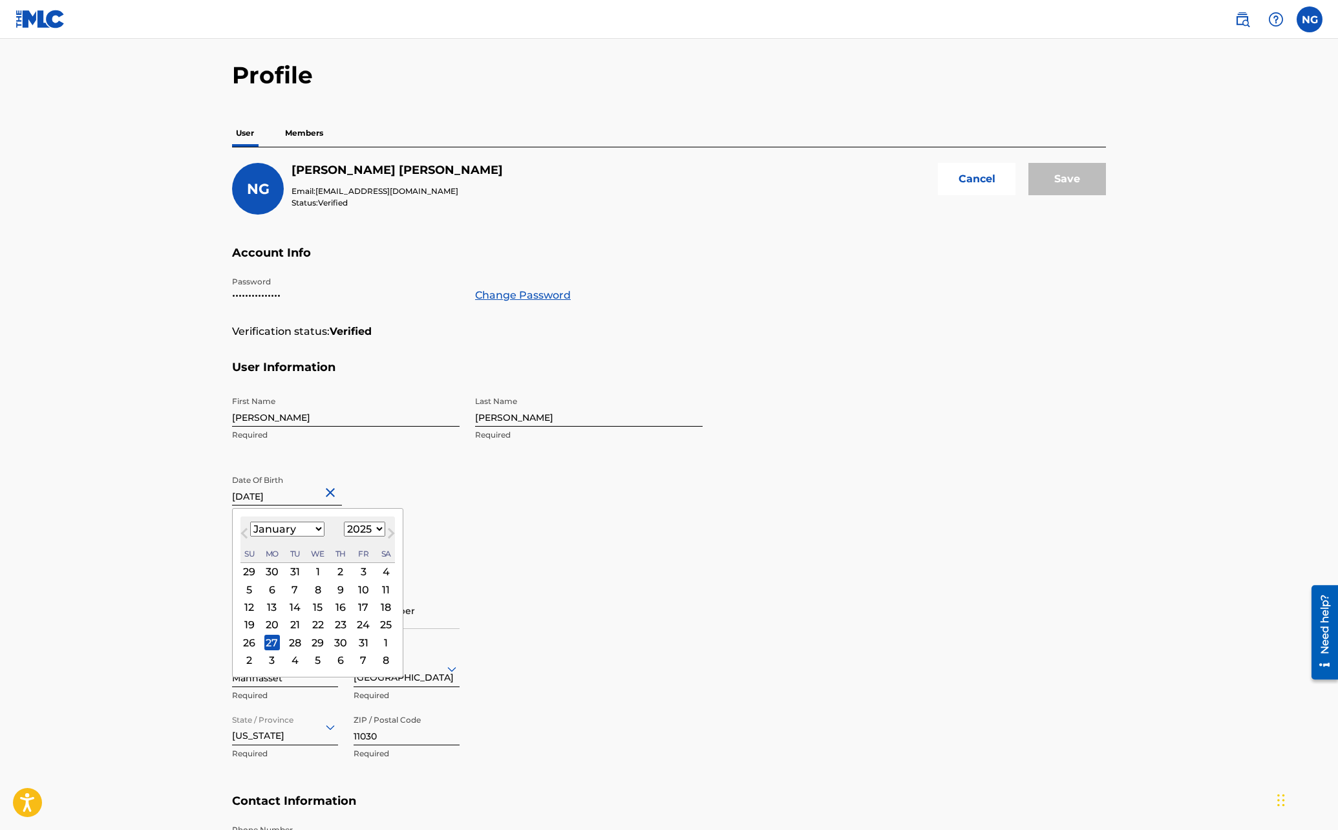
click at [378, 528] on select "1899 1900 1901 1902 1903 1904 1905 1906 1907 1908 1909 1910 1911 1912 1913 1914…" at bounding box center [364, 529] width 41 height 15
select select "1962"
click at [344, 522] on select "1899 1900 1901 1902 1903 1904 1905 1906 1907 1908 1909 1910 1911 1912 1913 1914…" at bounding box center [364, 529] width 41 height 15
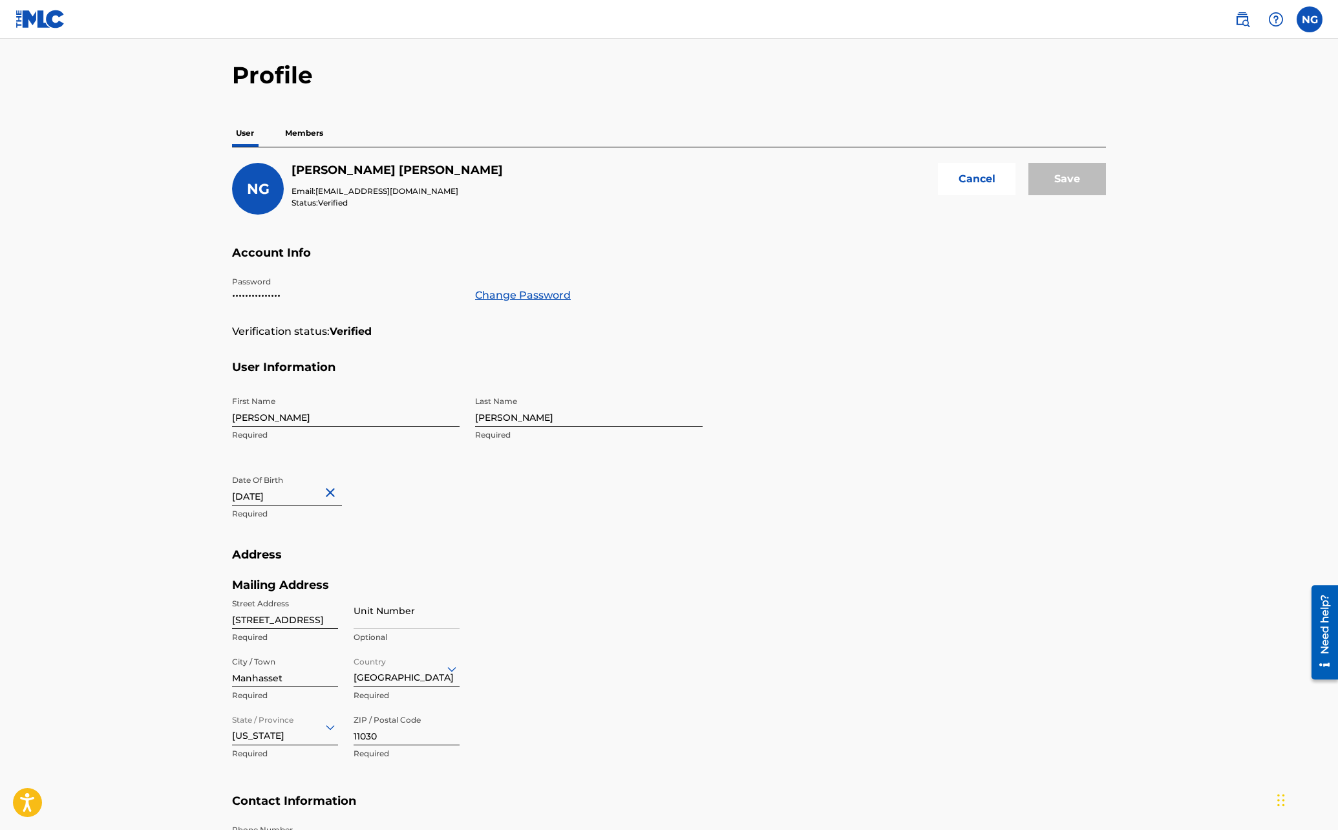
click at [326, 491] on button "Close" at bounding box center [332, 492] width 19 height 39
click at [306, 497] on input "text" at bounding box center [287, 487] width 110 height 37
select select "7"
select select "2025"
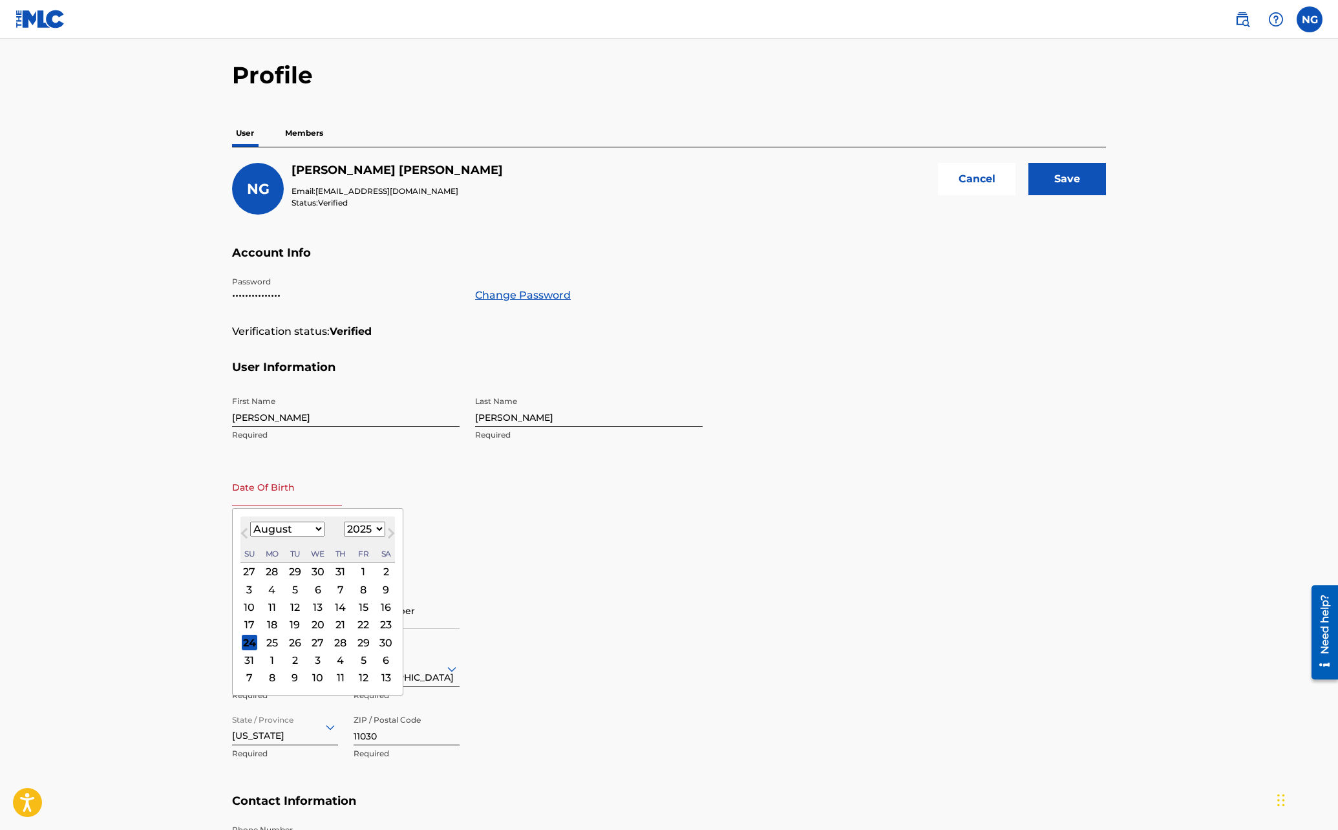
click at [314, 530] on select "January February March April May June July August September October November De…" at bounding box center [287, 529] width 74 height 15
select select "0"
click at [250, 522] on select "January February March April May June July August September October November De…" at bounding box center [287, 529] width 74 height 15
drag, startPoint x: 274, startPoint y: 641, endPoint x: 298, endPoint y: 613, distance: 36.7
click at [275, 640] on div "27" at bounding box center [272, 643] width 16 height 16
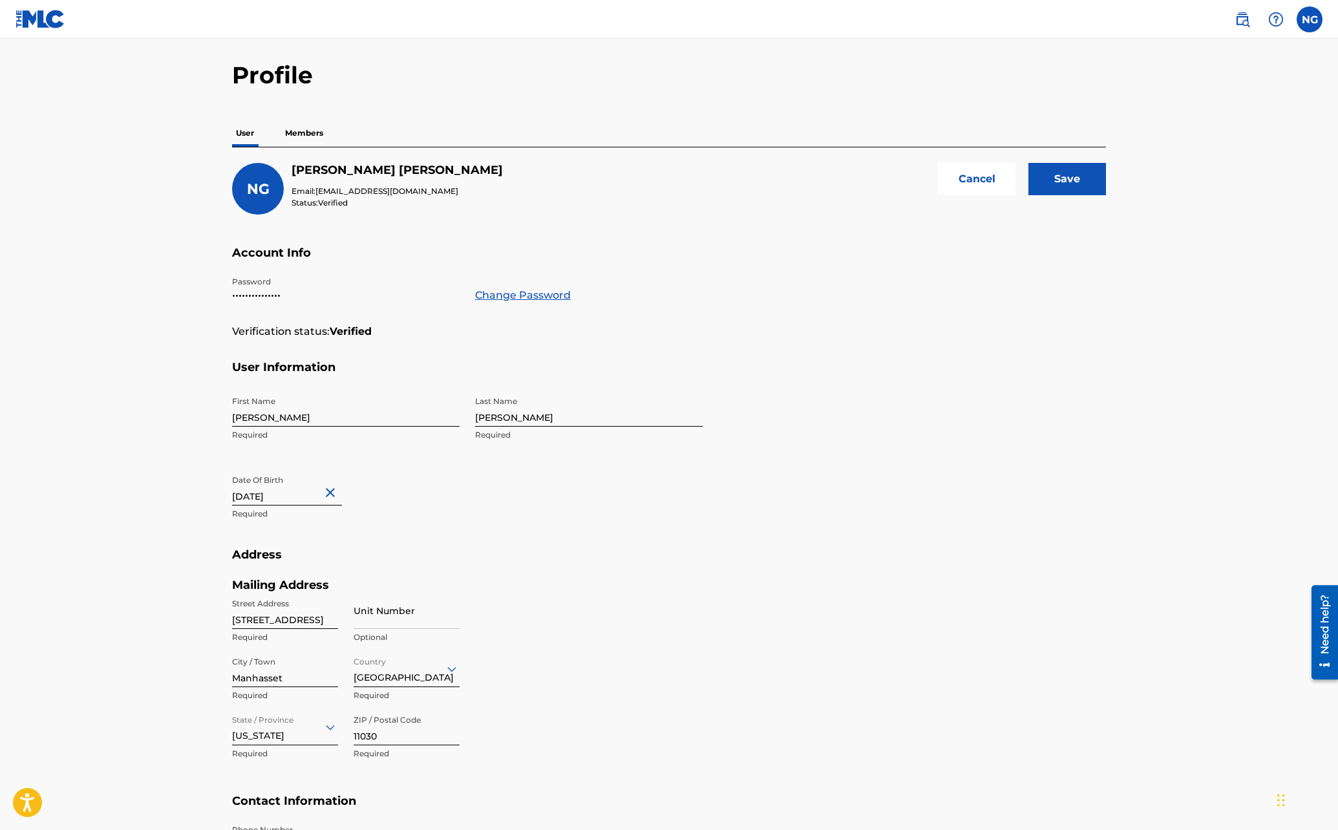
type input "[DATE]"
click at [359, 544] on div "First Name [PERSON_NAME] Required Last Name [PERSON_NAME] Required Date Of Birt…" at bounding box center [467, 469] width 471 height 158
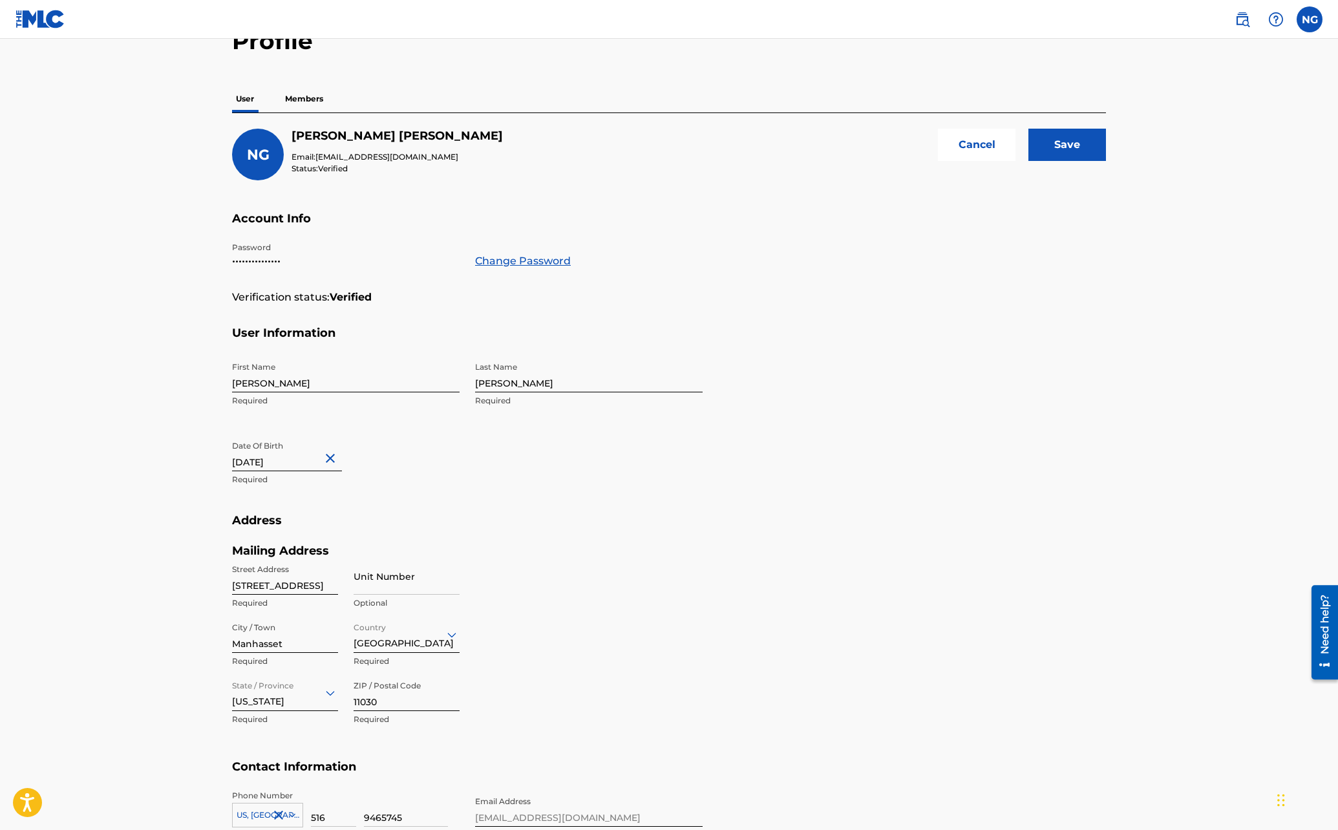
scroll to position [72, 0]
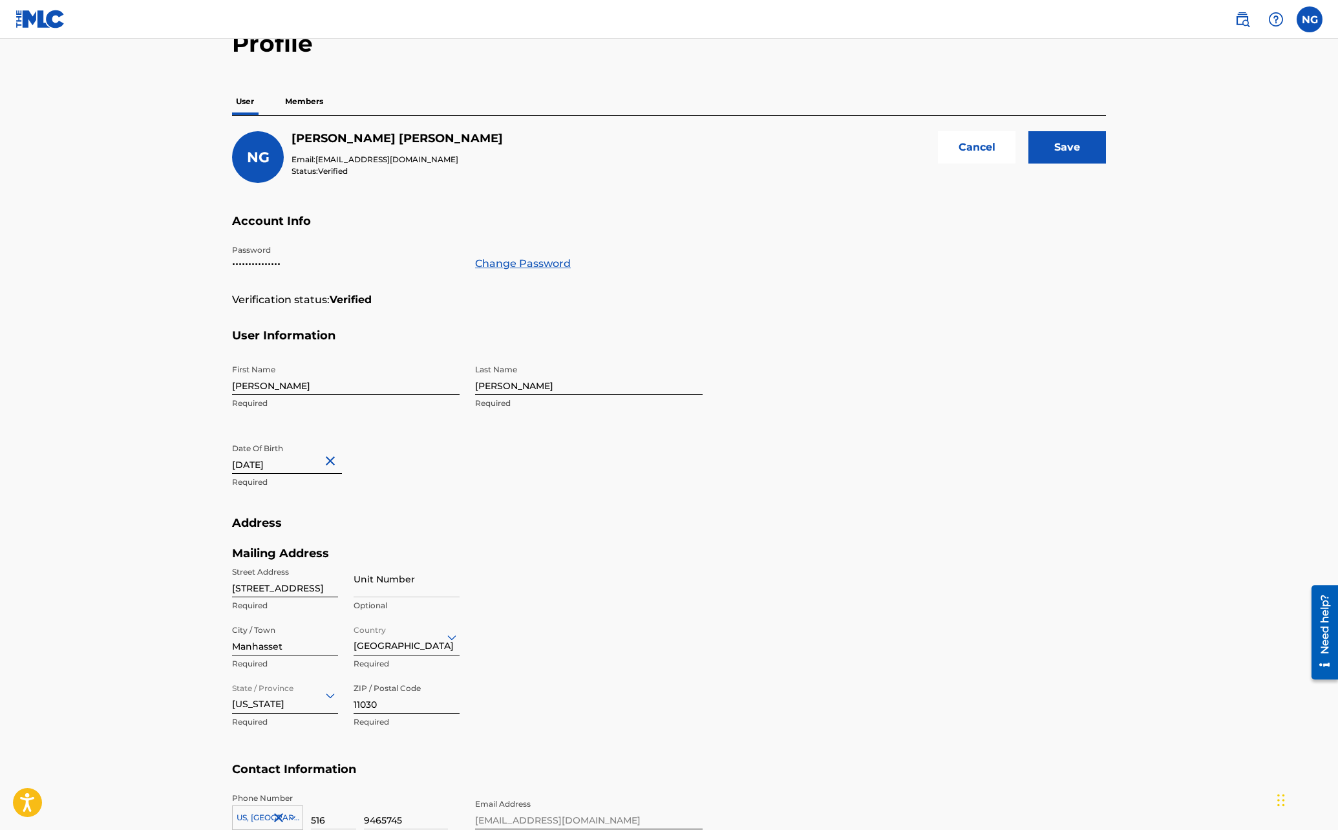
click at [1062, 143] on input "Save" at bounding box center [1068, 147] width 78 height 32
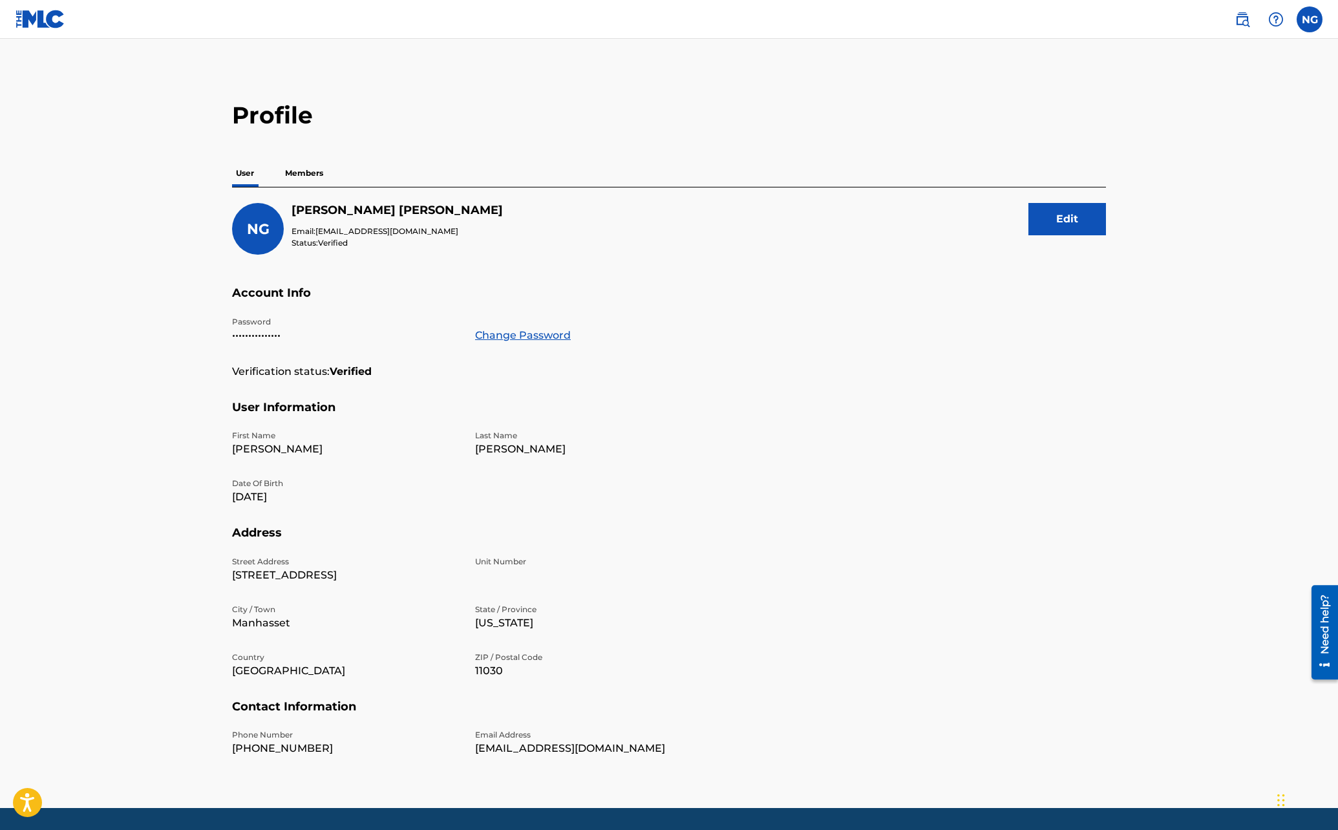
scroll to position [40, 0]
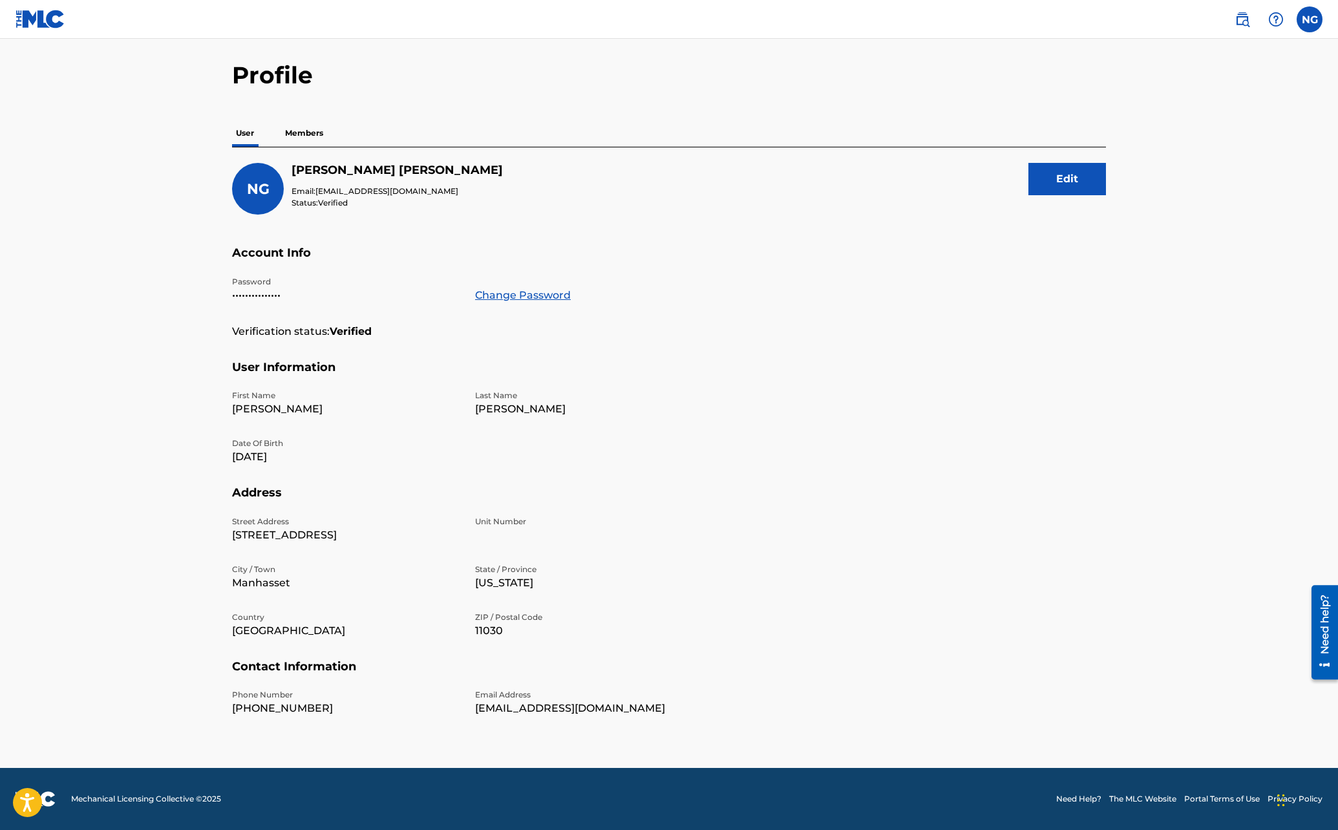
click at [308, 129] on p "Members" at bounding box center [304, 133] width 46 height 27
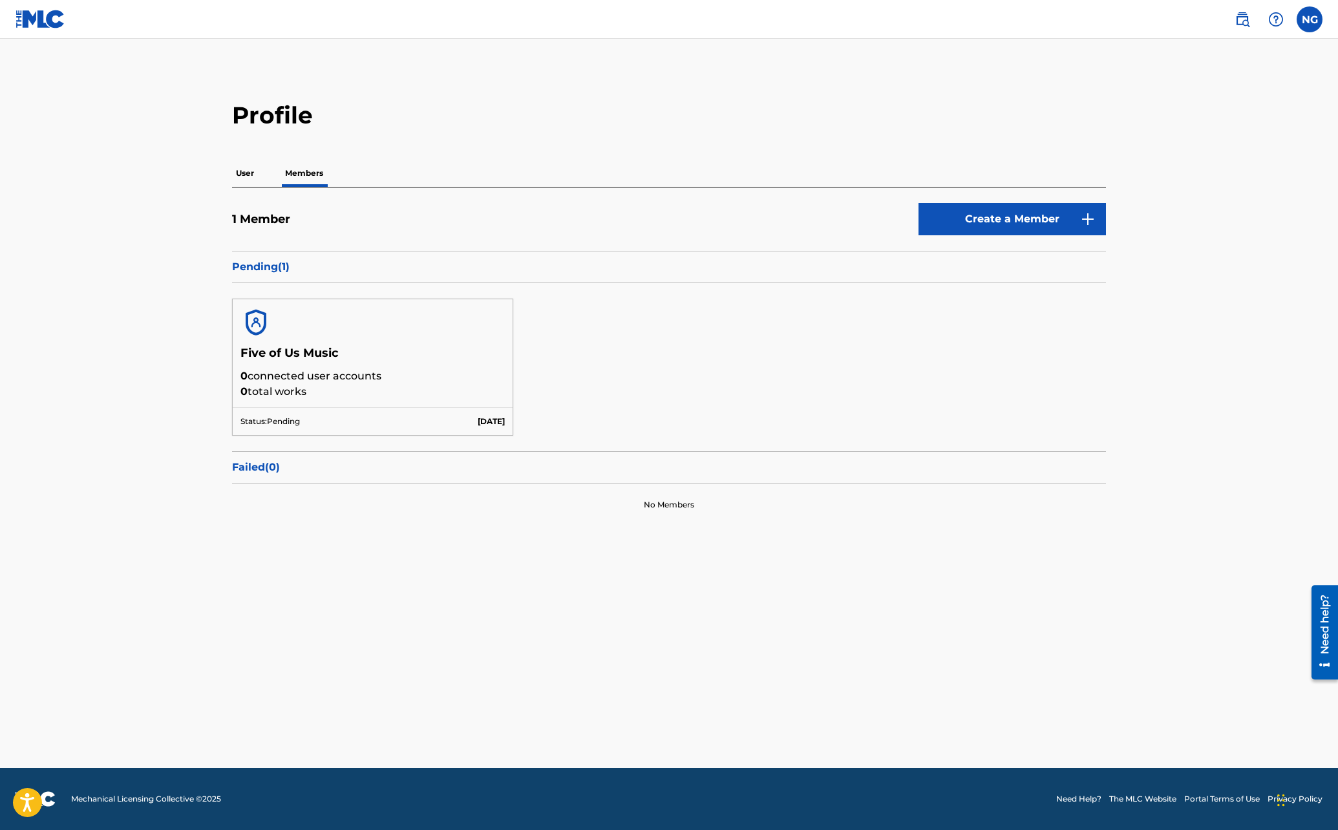
click at [250, 174] on p "User" at bounding box center [245, 173] width 26 height 27
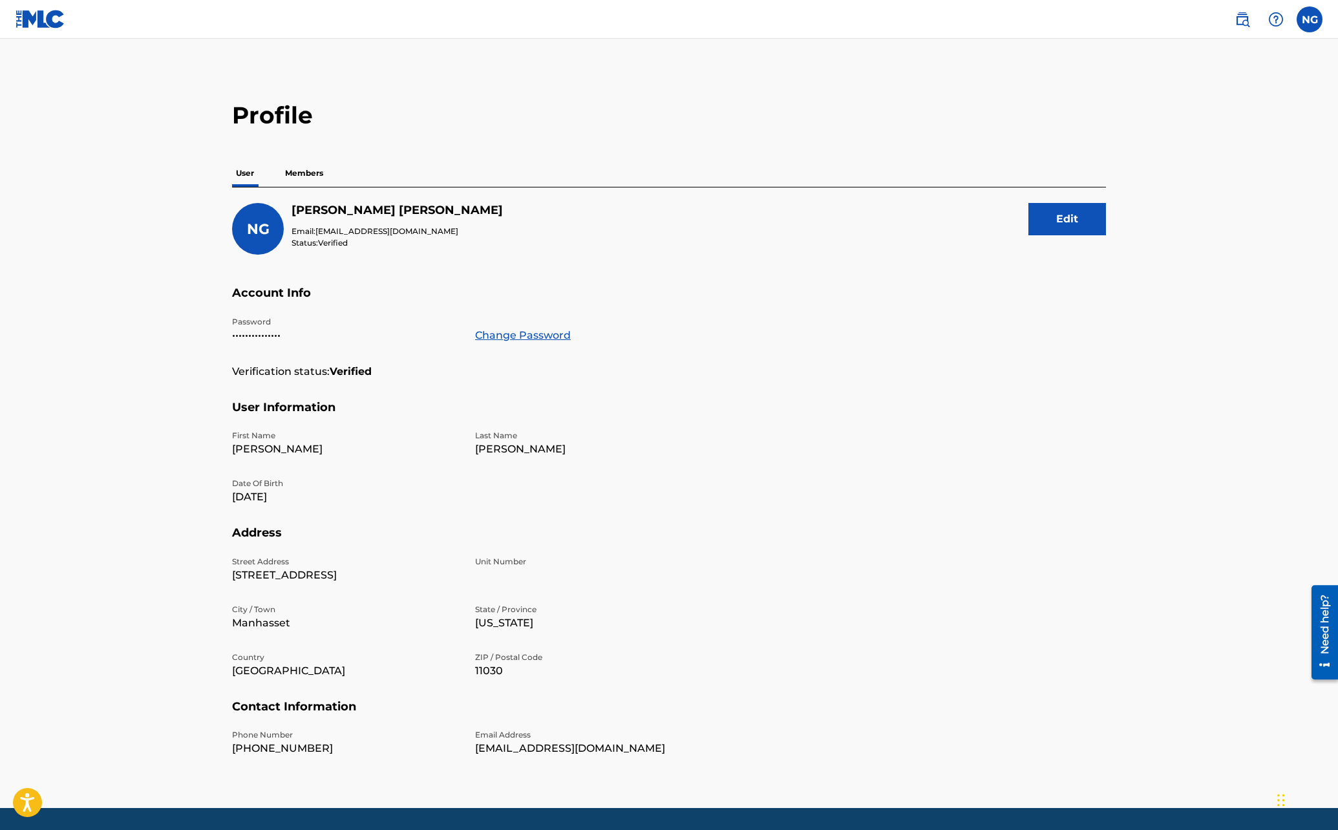
scroll to position [40, 0]
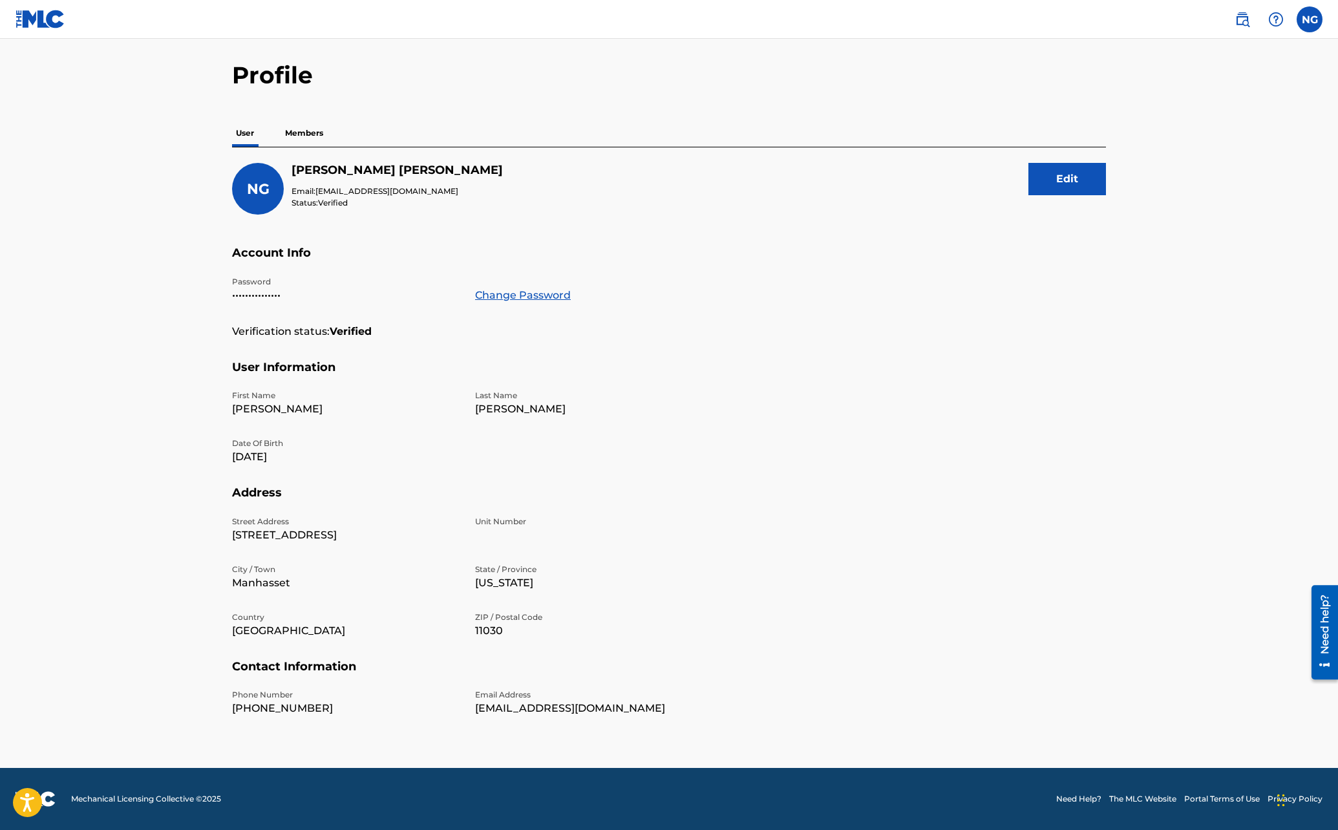
click at [1312, 27] on label at bounding box center [1310, 19] width 26 height 26
click at [1310, 19] on input "NG [PERSON_NAME] [EMAIL_ADDRESS][DOMAIN_NAME] Notification Preferences Profile …" at bounding box center [1310, 19] width 0 height 0
click at [1184, 158] on link "Profile" at bounding box center [1183, 161] width 26 height 12
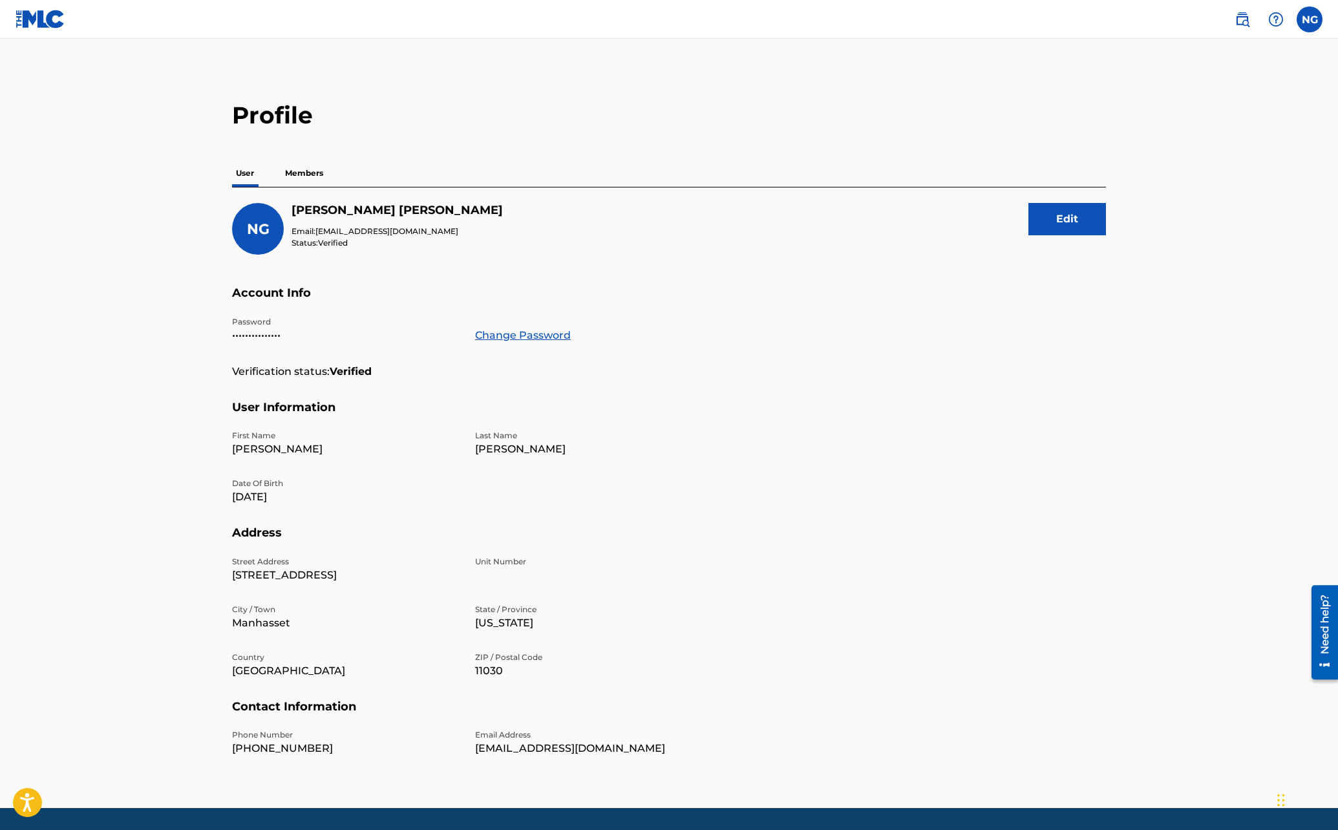
scroll to position [40, 0]
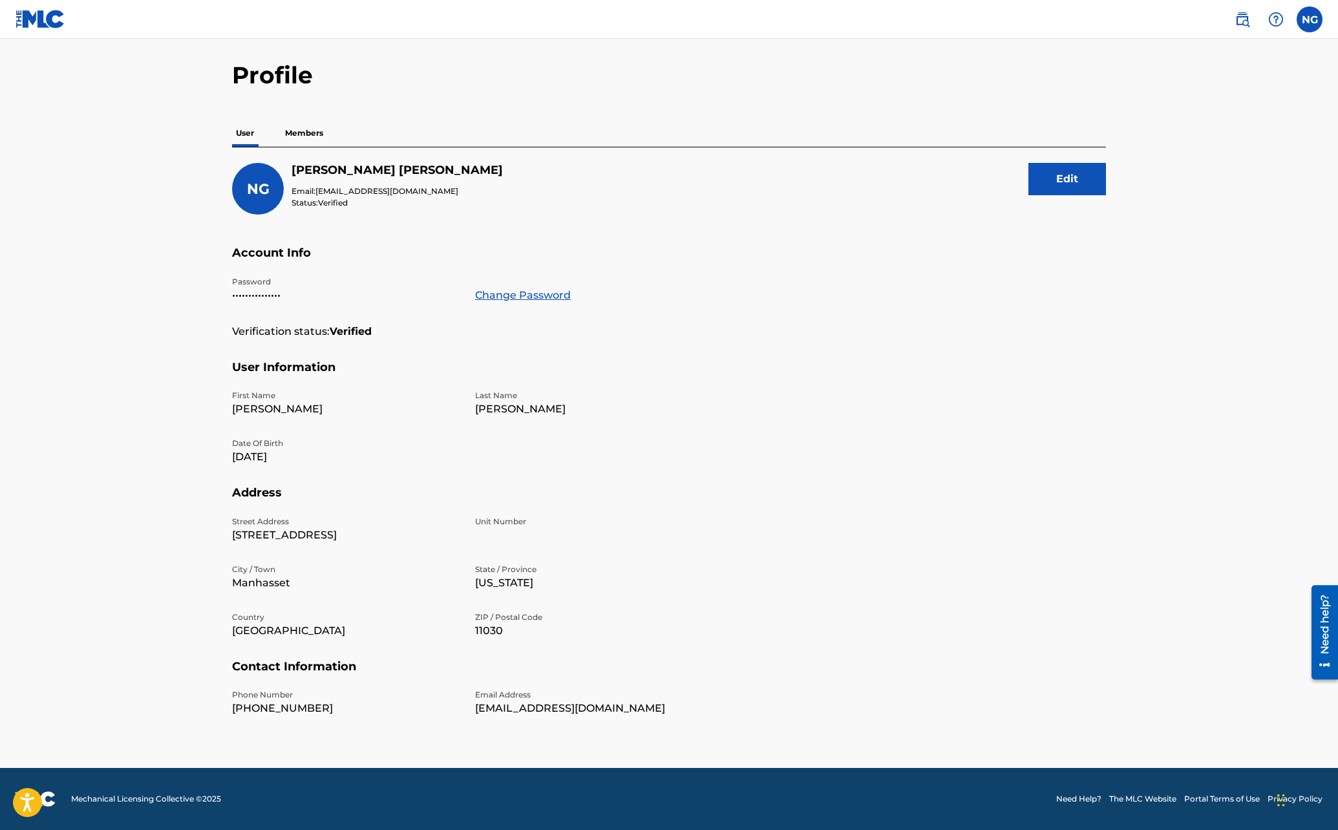
click at [1309, 18] on label at bounding box center [1310, 19] width 26 height 26
click at [1310, 19] on input "NG [PERSON_NAME] [EMAIL_ADDRESS][DOMAIN_NAME] Notification Preferences Profile …" at bounding box center [1310, 19] width 0 height 0
click at [1176, 184] on p "Log out" at bounding box center [1185, 183] width 30 height 12
click at [1310, 19] on input "NG [PERSON_NAME] [EMAIL_ADDRESS][DOMAIN_NAME] Notification Preferences Profile …" at bounding box center [1310, 19] width 0 height 0
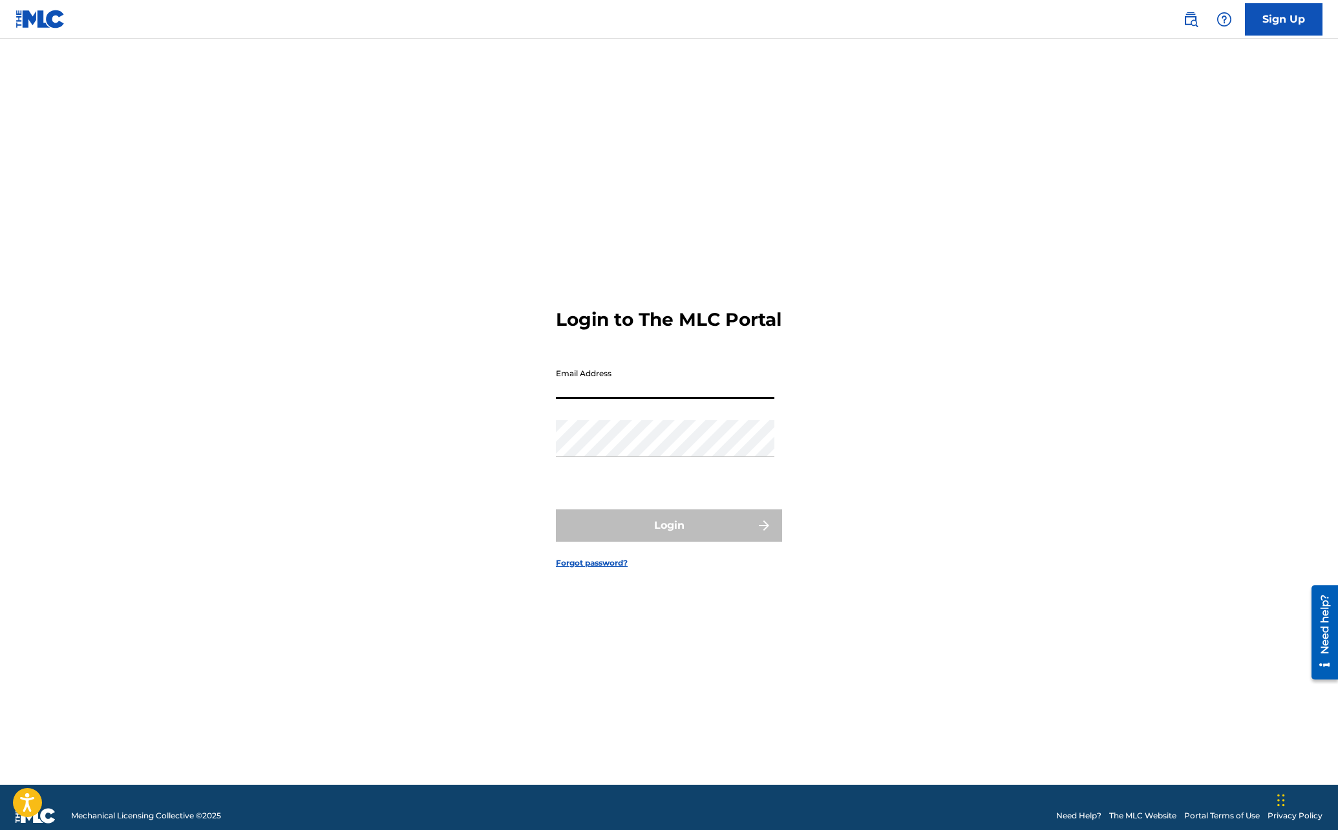
click at [687, 395] on input "Email Address" at bounding box center [665, 380] width 219 height 37
type input "[EMAIL_ADDRESS][DOMAIN_NAME]"
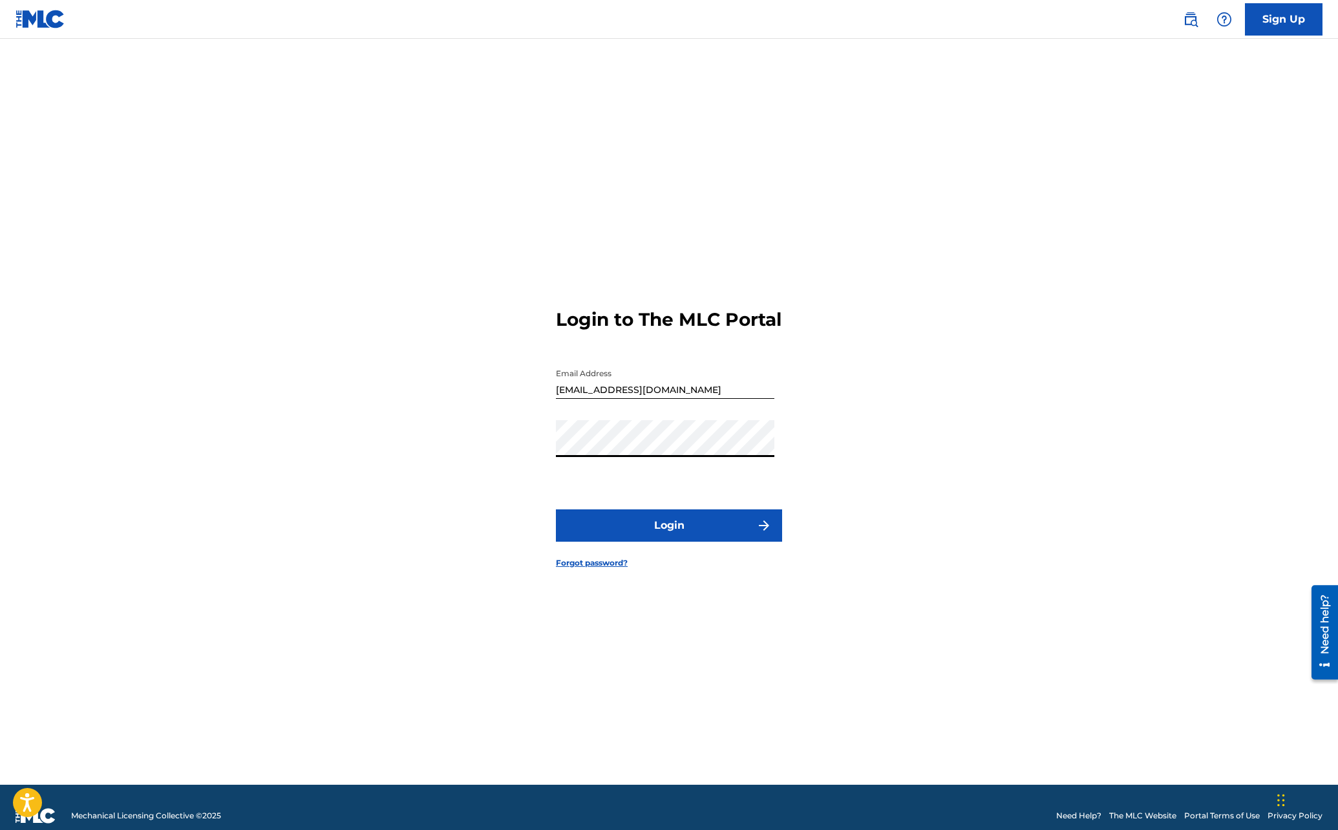
click at [661, 532] on button "Login" at bounding box center [669, 525] width 226 height 32
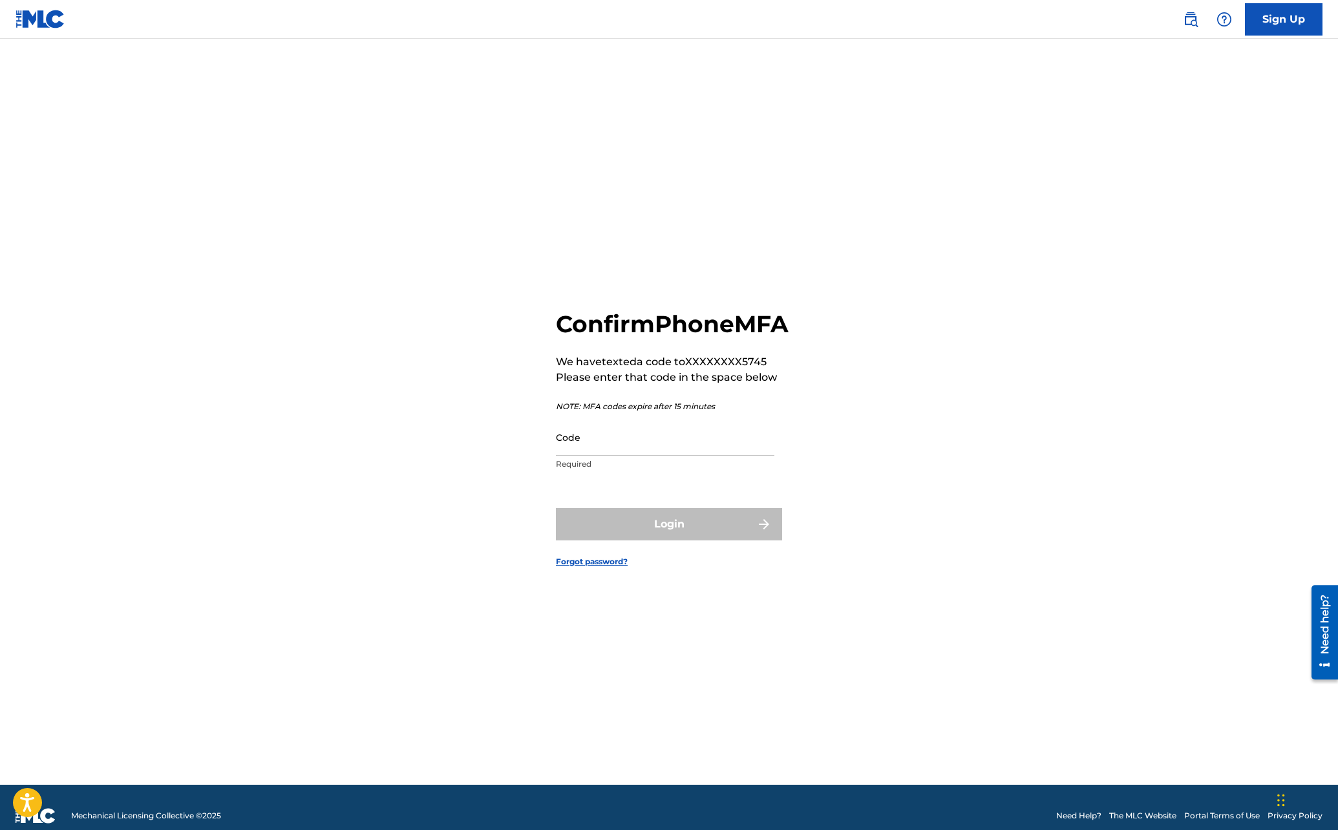
click at [591, 456] on input "Code" at bounding box center [665, 437] width 219 height 37
paste input "899737"
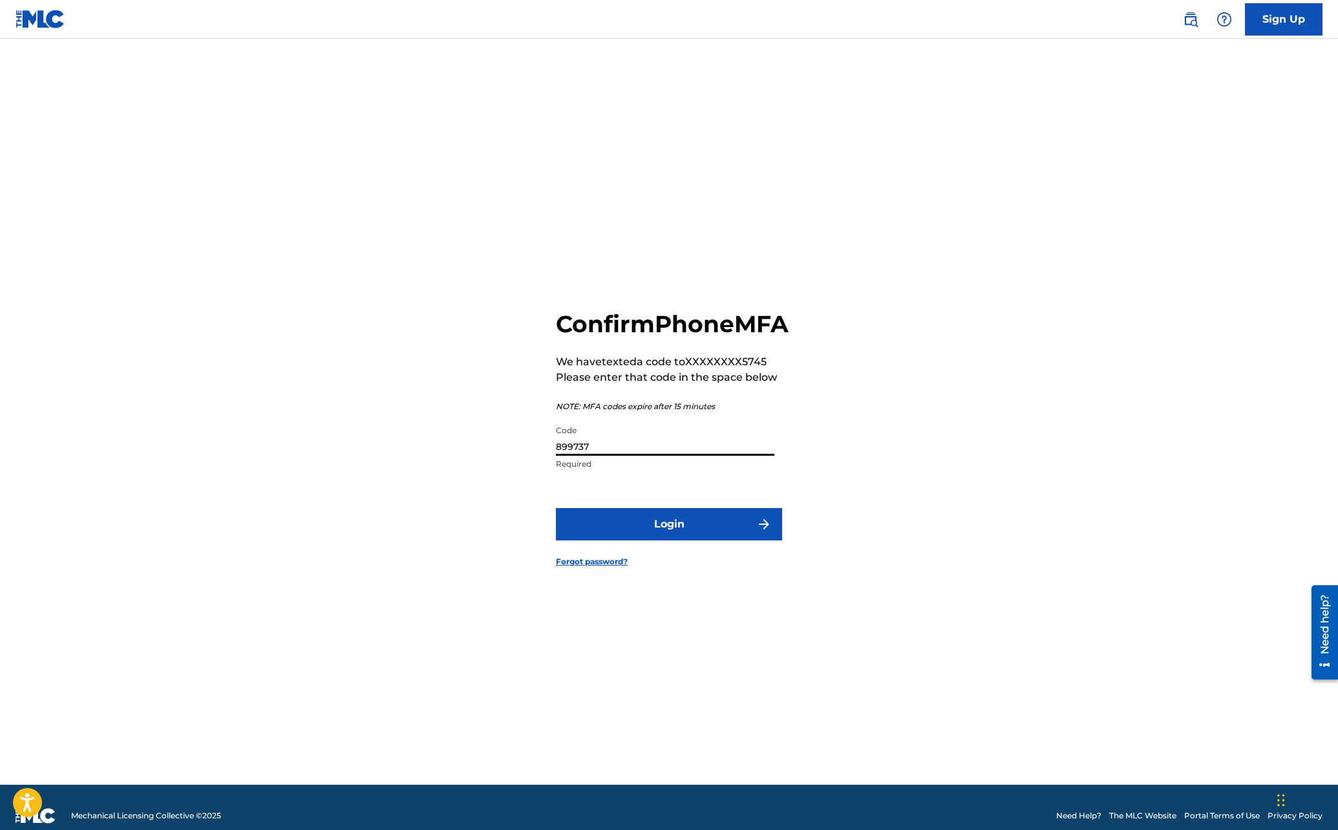
type input "899737"
click at [645, 541] on button "Login" at bounding box center [669, 524] width 226 height 32
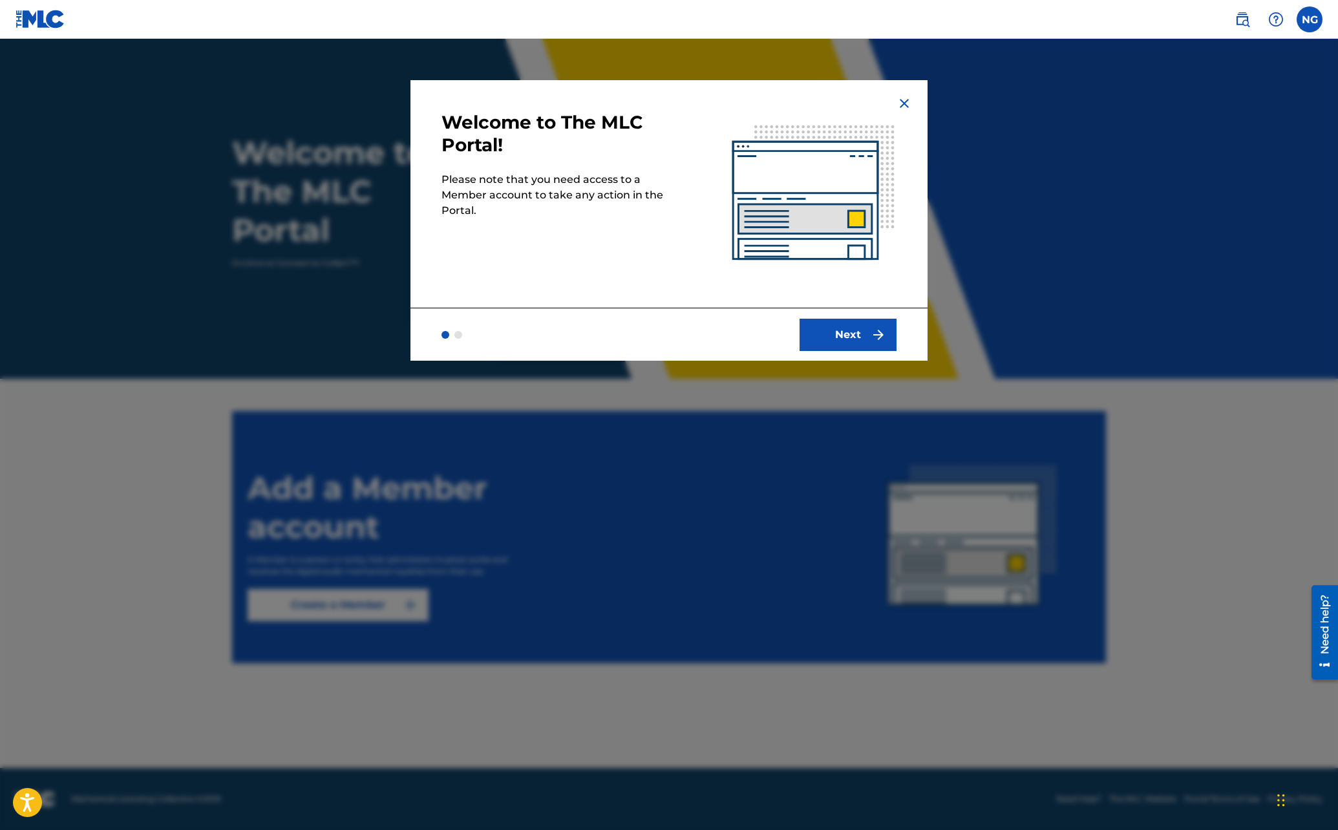
click at [903, 97] on img at bounding box center [905, 104] width 16 height 16
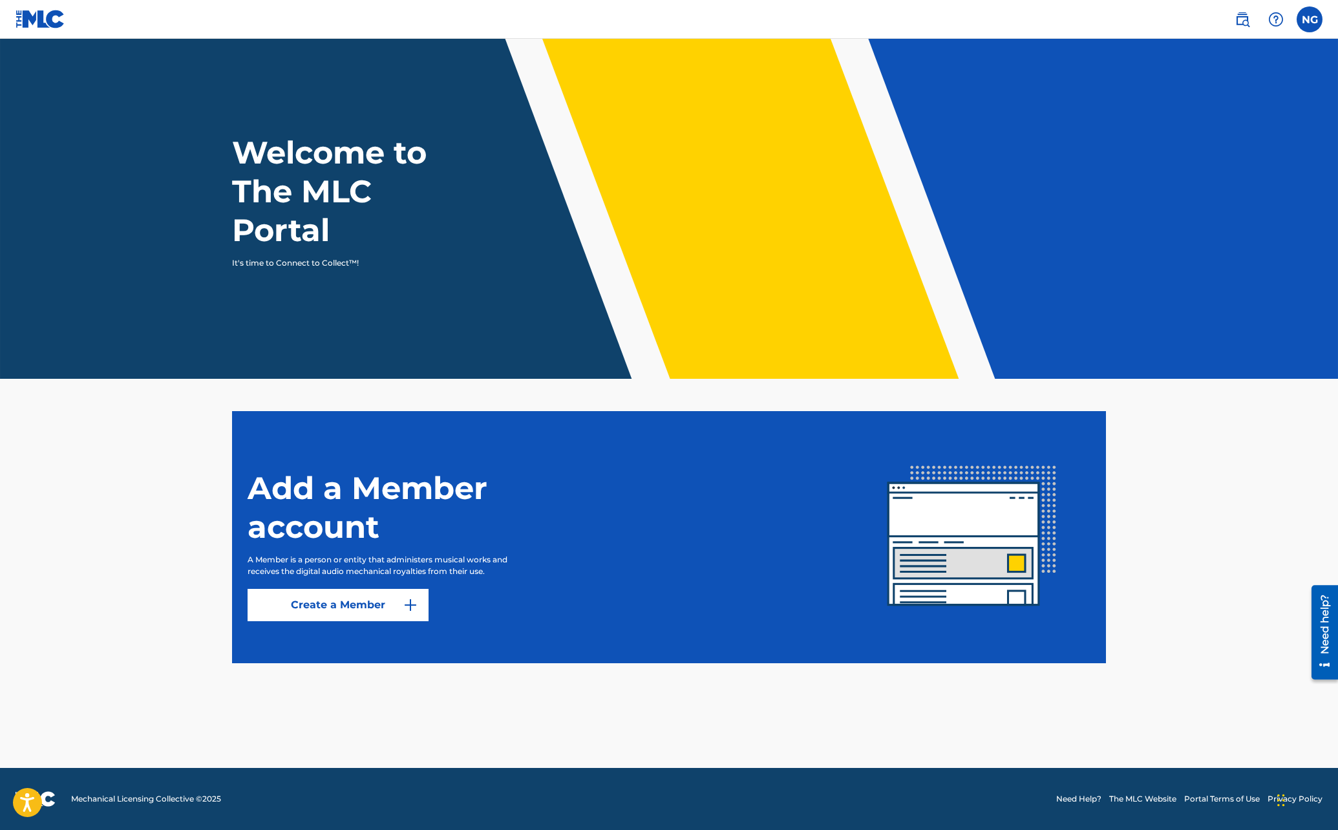
click at [329, 610] on link "Create a Member" at bounding box center [338, 605] width 181 height 32
click at [275, 265] on p "It's time to Connect to Collect™!" at bounding box center [344, 263] width 224 height 12
click at [539, 243] on div "Welcome to The MLC Portal It's time to Connect to Collect™!" at bounding box center [669, 201] width 905 height 136
click at [761, 497] on div "Add a Member account A Member is a person or entity that administers musical wo…" at bounding box center [551, 537] width 606 height 168
